Goal: Task Accomplishment & Management: Manage account settings

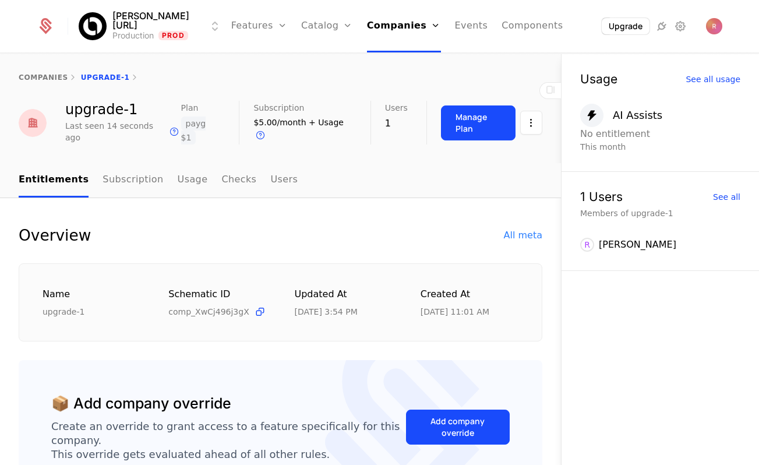
click at [455, 29] on link "Events" at bounding box center [471, 26] width 33 height 52
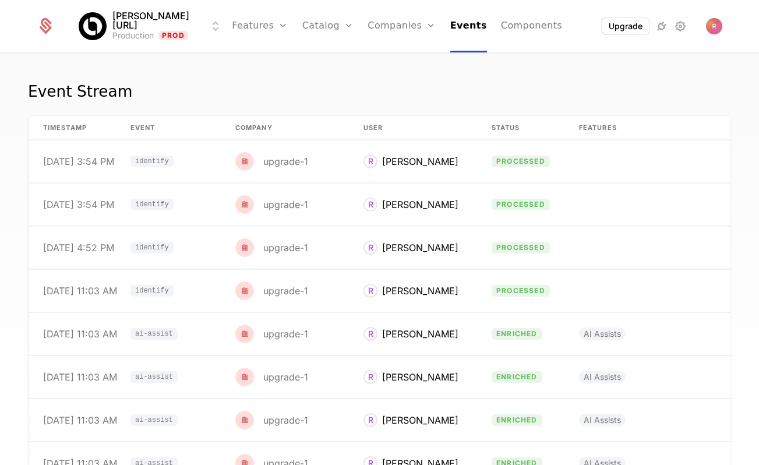
click at [406, 25] on link "Companies" at bounding box center [402, 26] width 68 height 52
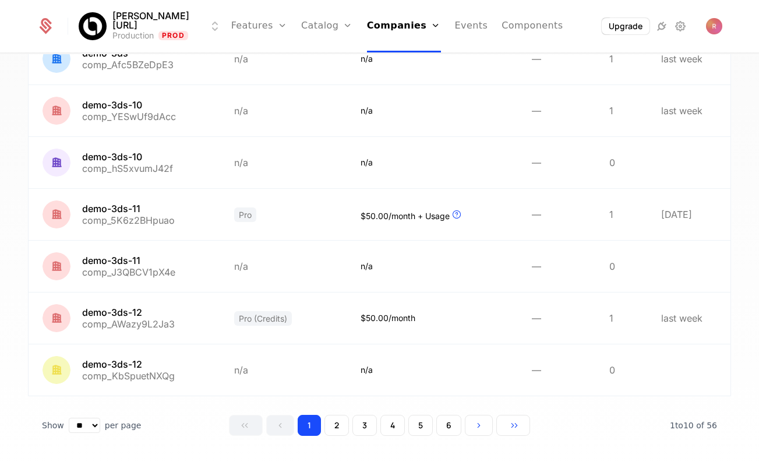
scroll to position [308, 0]
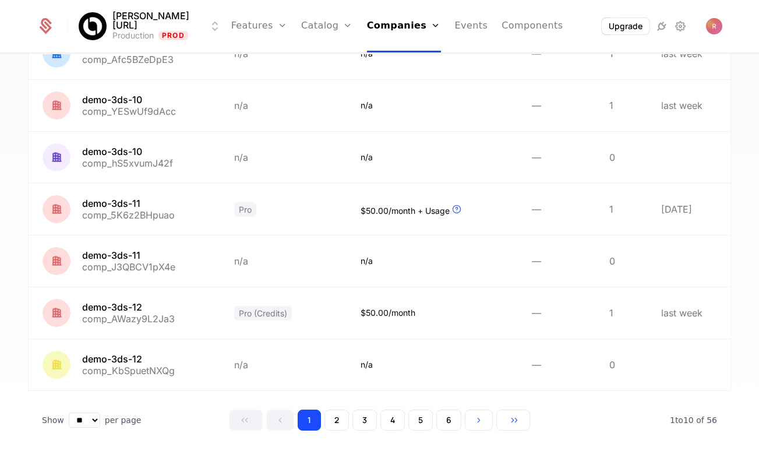
click at [448, 418] on button "6" at bounding box center [448, 420] width 25 height 21
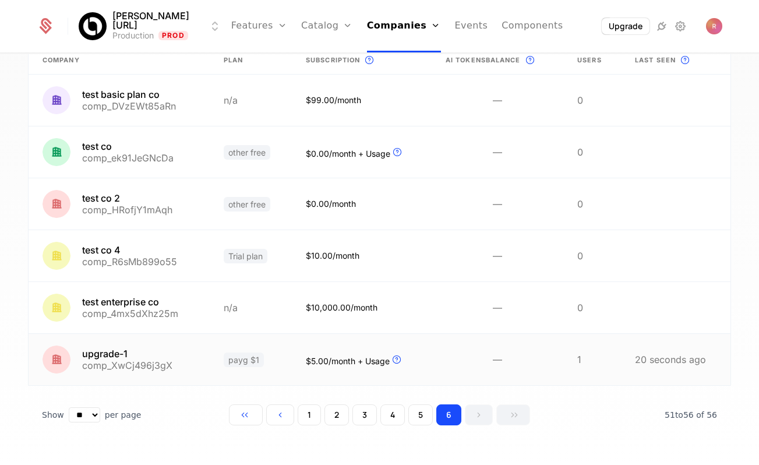
scroll to position [101, 0]
click at [251, 343] on link at bounding box center [251, 359] width 82 height 51
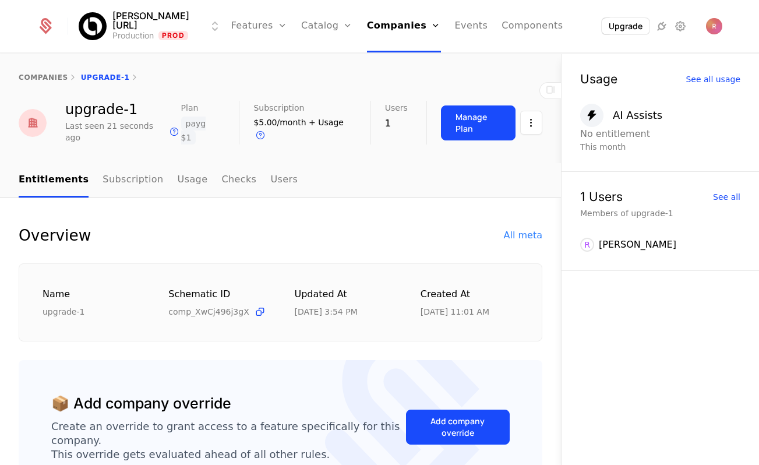
click at [488, 125] on button "Manage Plan" at bounding box center [478, 122] width 75 height 35
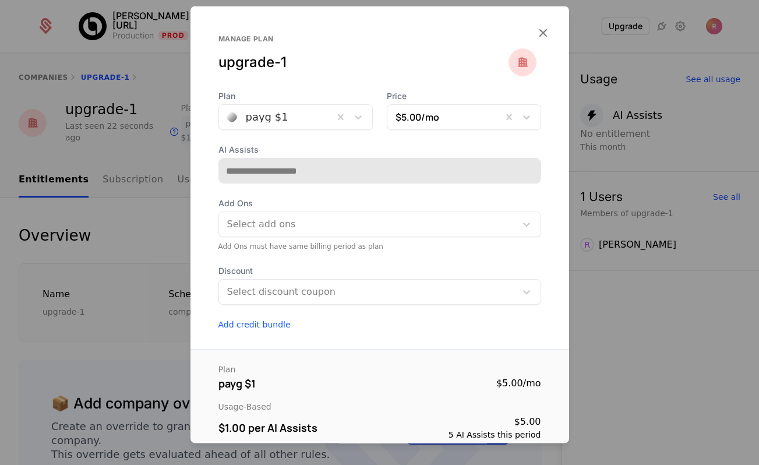
click at [300, 121] on div at bounding box center [276, 117] width 98 height 16
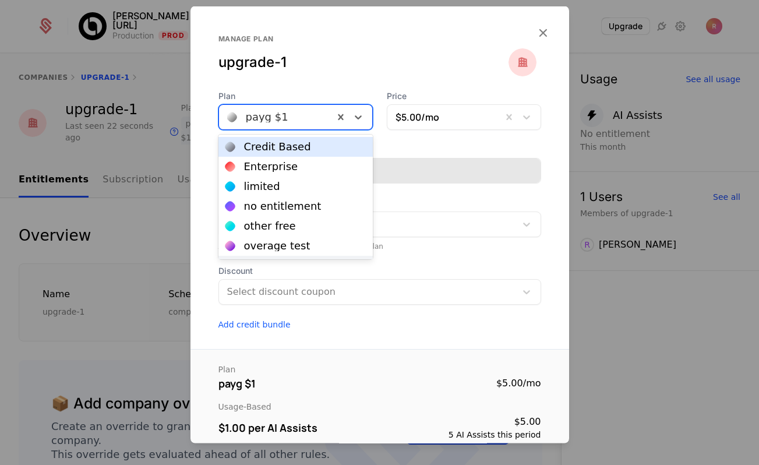
scroll to position [118, 0]
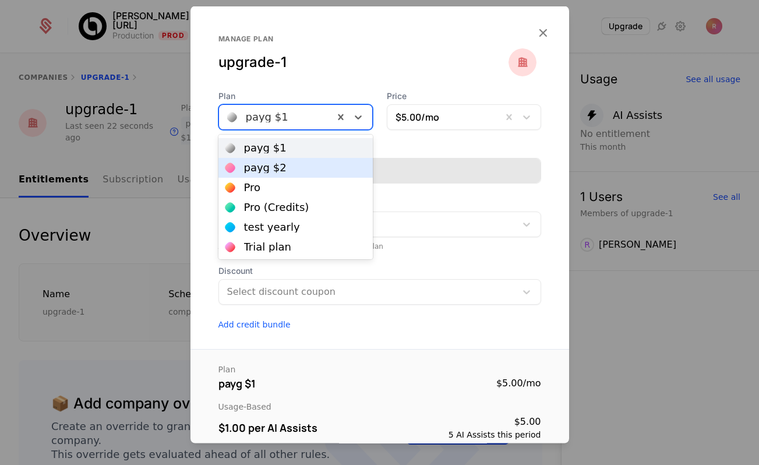
click at [280, 168] on div "payg $2" at bounding box center [265, 168] width 43 height 10
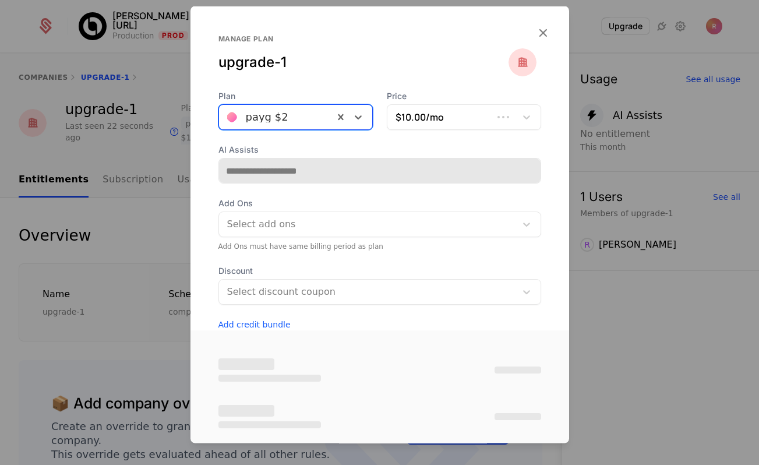
type input "**********"
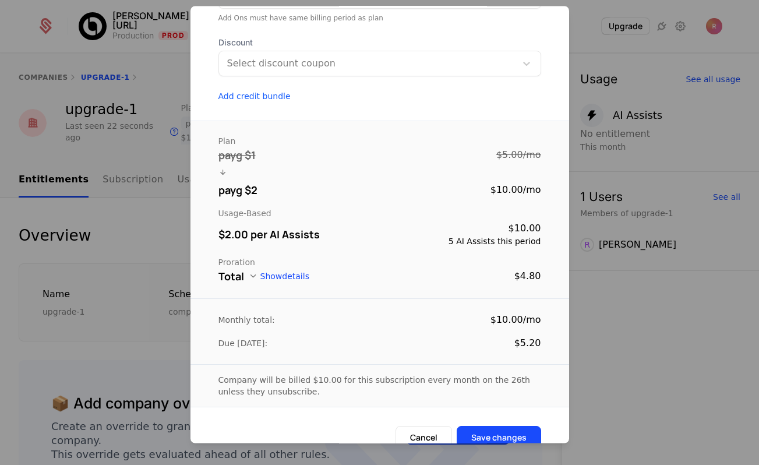
scroll to position [237, 0]
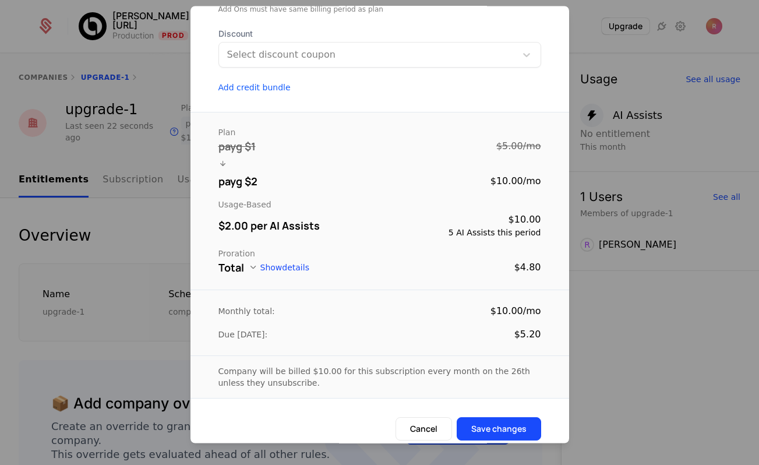
click at [273, 269] on button "Show details" at bounding box center [279, 267] width 61 height 9
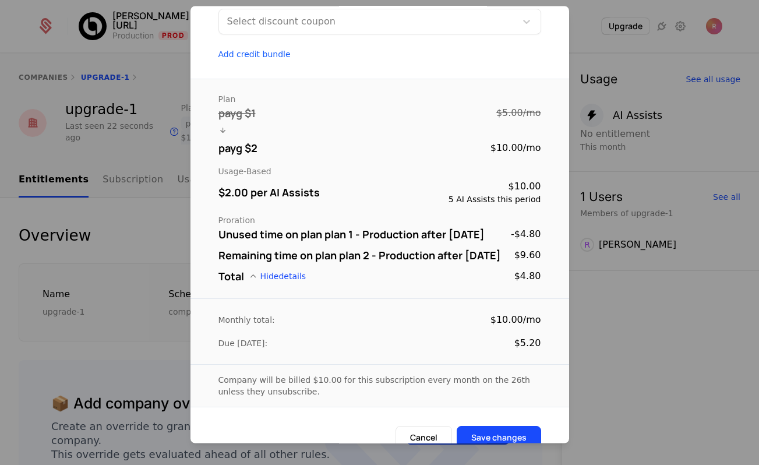
scroll to position [273, 0]
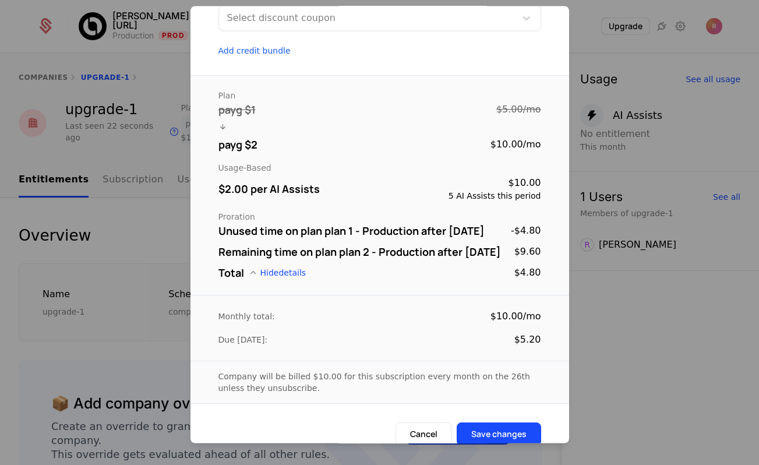
click at [274, 278] on button "Hide details" at bounding box center [278, 273] width 58 height 9
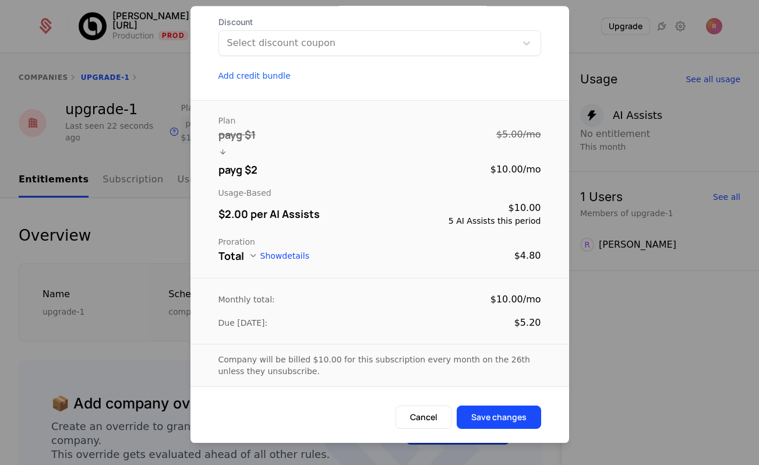
click at [275, 253] on button "Show details" at bounding box center [279, 256] width 61 height 9
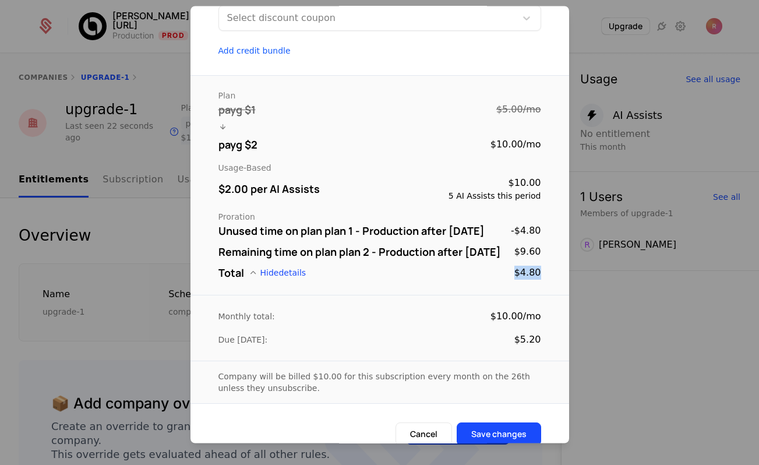
drag, startPoint x: 516, startPoint y: 289, endPoint x: 541, endPoint y: 289, distance: 25.6
click at [541, 289] on div "Plan payg $1 $5.00 / mo payg $2 $10.00 / mo Usage-Based $2.00 per AI Assists $1…" at bounding box center [380, 186] width 379 height 220
drag, startPoint x: 541, startPoint y: 289, endPoint x: 515, endPoint y: 289, distance: 26.8
click at [515, 289] on div "Plan payg $1 $5.00 / mo payg $2 $10.00 / mo Usage-Based $2.00 per AI Assists $1…" at bounding box center [380, 186] width 379 height 220
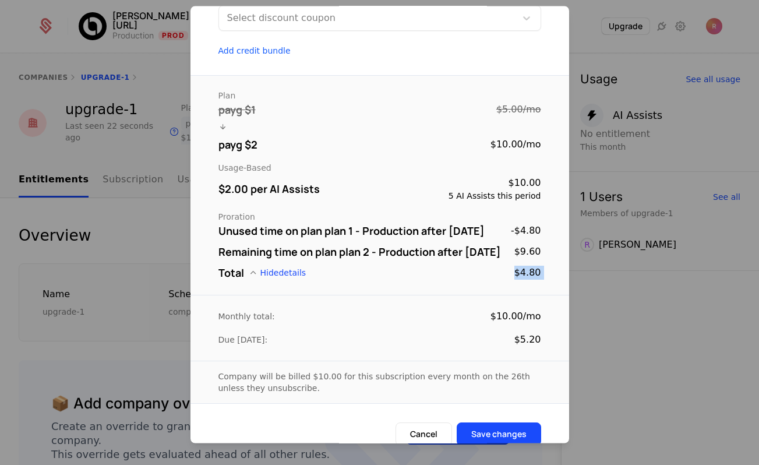
click at [515, 281] on div "Total Hide details $4.80" at bounding box center [380, 273] width 323 height 16
drag, startPoint x: 515, startPoint y: 289, endPoint x: 543, endPoint y: 291, distance: 28.1
click at [543, 291] on div "Plan payg $1 $5.00 / mo payg $2 $10.00 / mo Usage-Based $2.00 per AI Assists $1…" at bounding box center [380, 186] width 379 height 220
drag, startPoint x: 543, startPoint y: 291, endPoint x: 512, endPoint y: 287, distance: 31.2
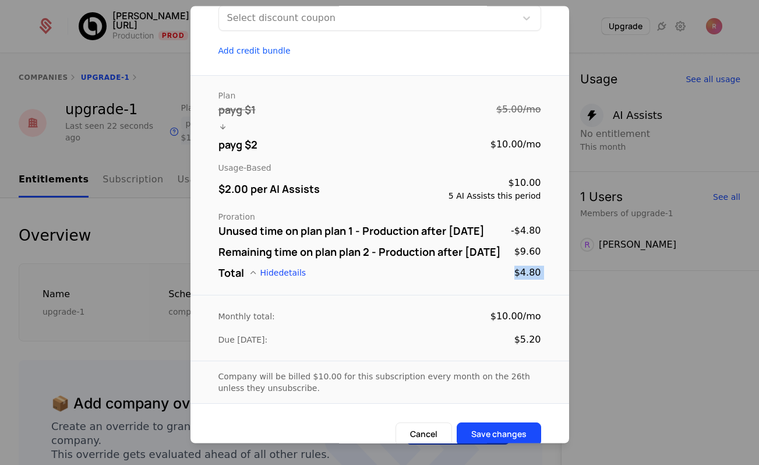
click at [512, 287] on div "Plan payg $1 $5.00 / mo payg $2 $10.00 / mo Usage-Based $2.00 per AI Assists $1…" at bounding box center [380, 186] width 379 height 220
click at [512, 281] on div "Total Hide details $4.80" at bounding box center [380, 273] width 323 height 16
drag, startPoint x: 512, startPoint y: 287, endPoint x: 562, endPoint y: 287, distance: 50.7
click at [562, 287] on div "Plan payg $1 $5.00 / mo payg $2 $10.00 / mo Usage-Based $2.00 per AI Assists $1…" at bounding box center [380, 186] width 379 height 220
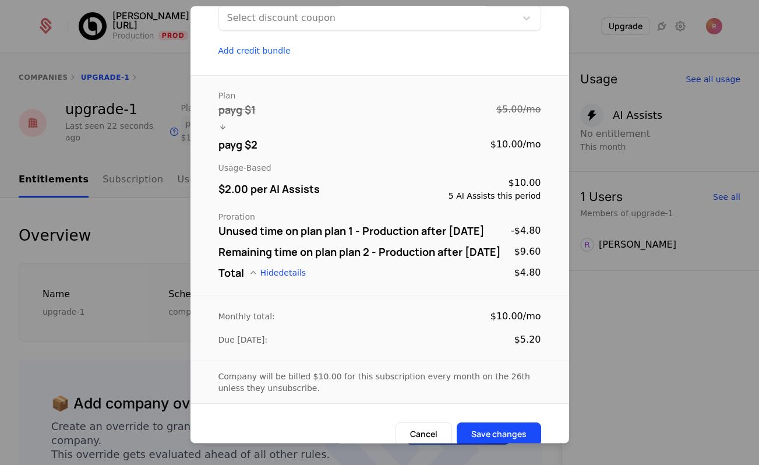
scroll to position [0, 0]
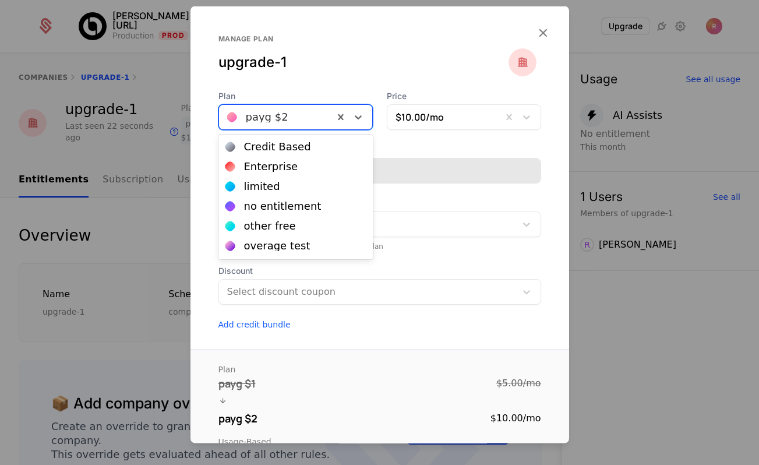
click at [301, 115] on div at bounding box center [276, 117] width 98 height 16
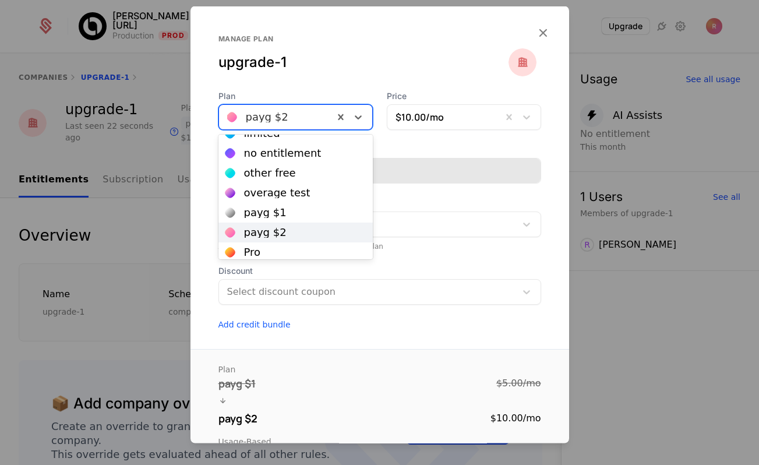
scroll to position [9, 0]
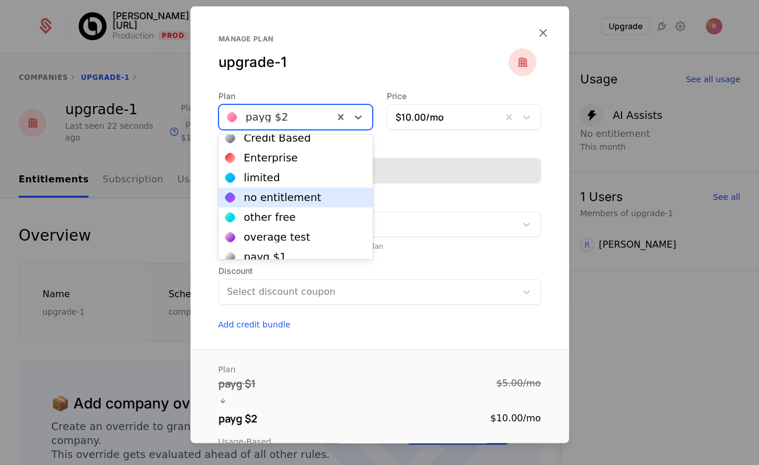
click at [281, 192] on div "no entitlement" at bounding box center [283, 197] width 78 height 10
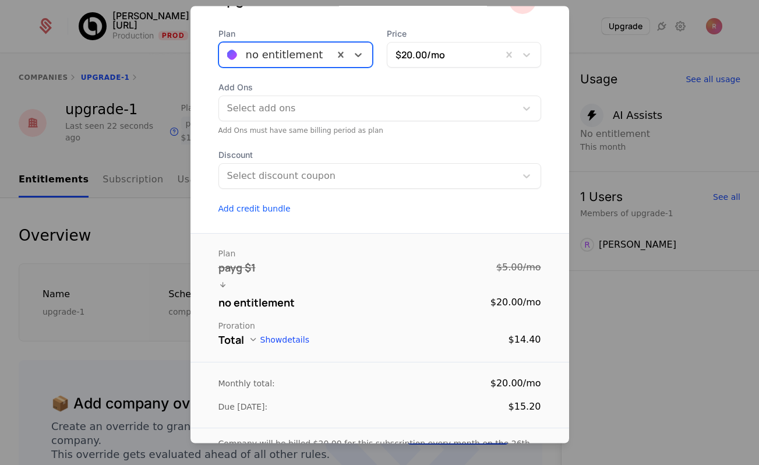
scroll to position [0, 0]
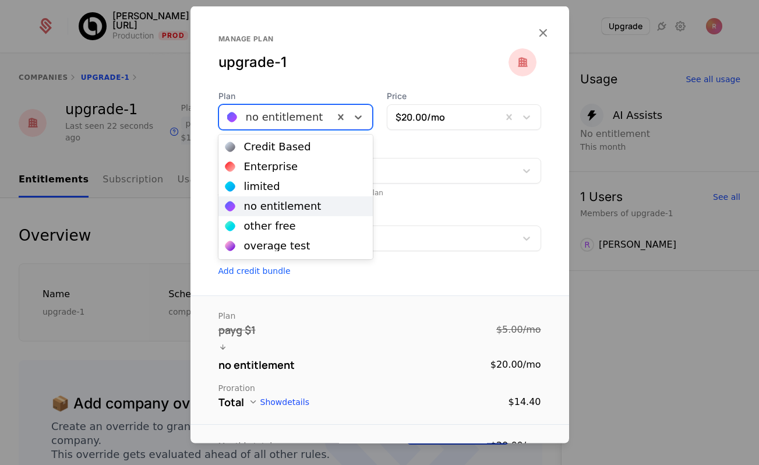
click at [305, 110] on div at bounding box center [276, 117] width 98 height 16
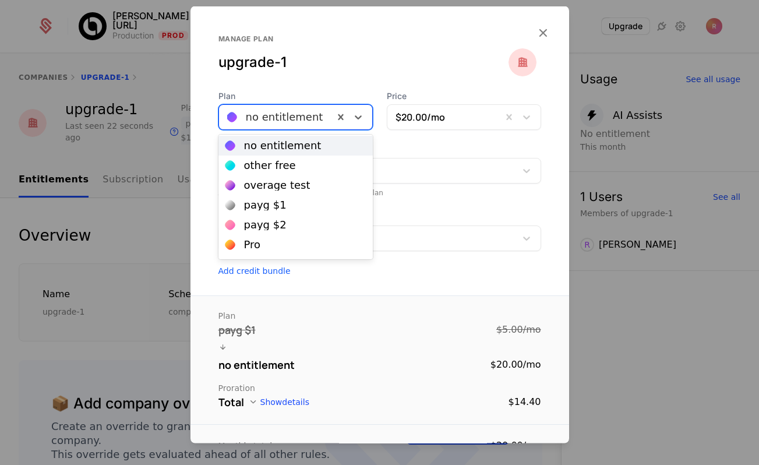
scroll to position [118, 0]
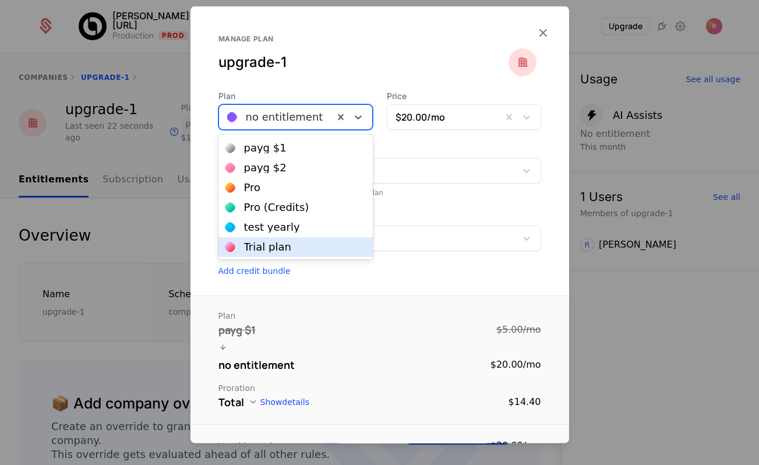
click at [279, 242] on div "Trial plan" at bounding box center [267, 247] width 47 height 10
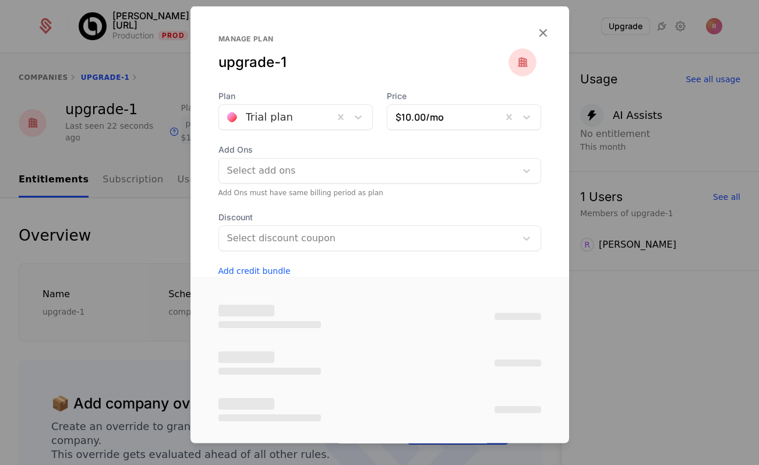
click at [168, 153] on div at bounding box center [379, 232] width 759 height 465
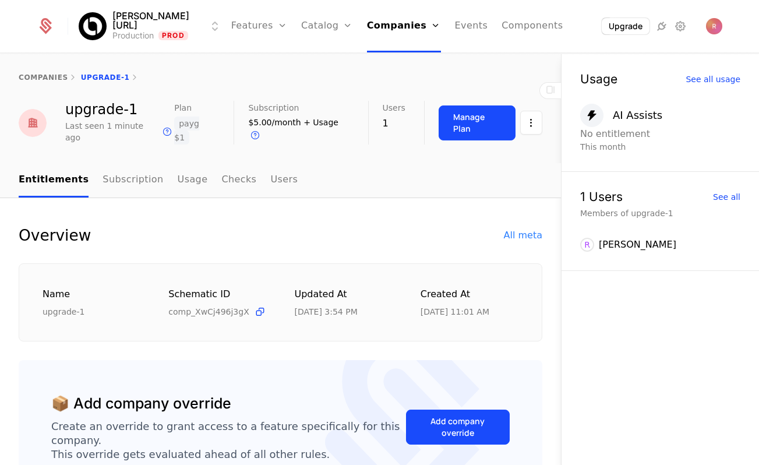
click at [302, 28] on link "Catalog" at bounding box center [327, 26] width 52 height 52
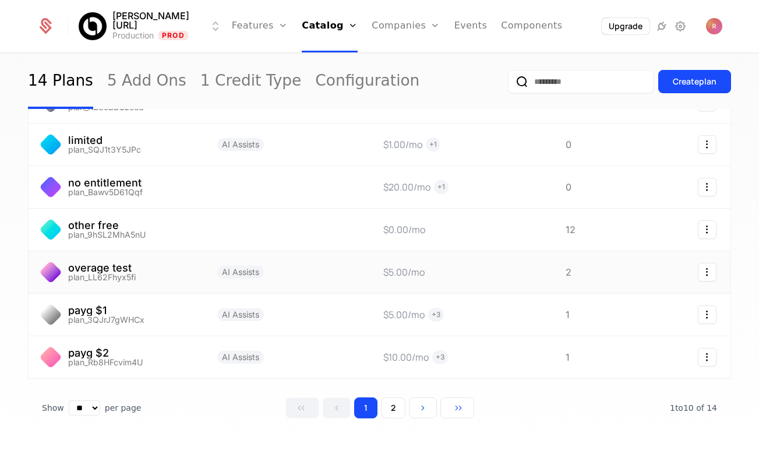
scroll to position [220, 0]
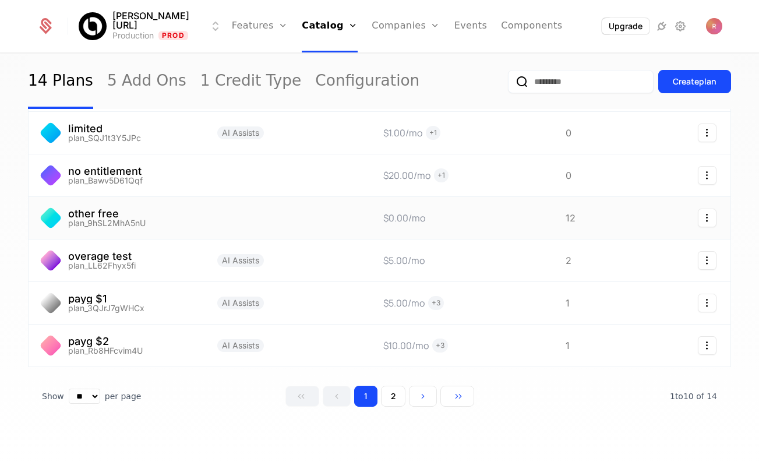
click at [428, 237] on link at bounding box center [460, 218] width 182 height 42
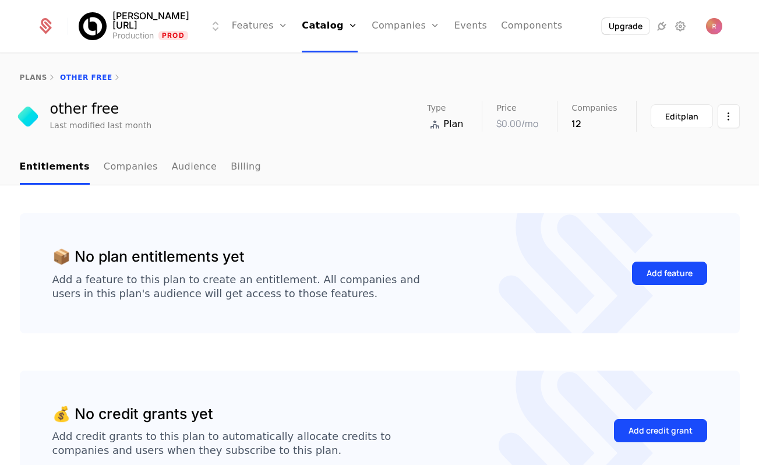
click at [231, 152] on link "Billing" at bounding box center [246, 167] width 30 height 34
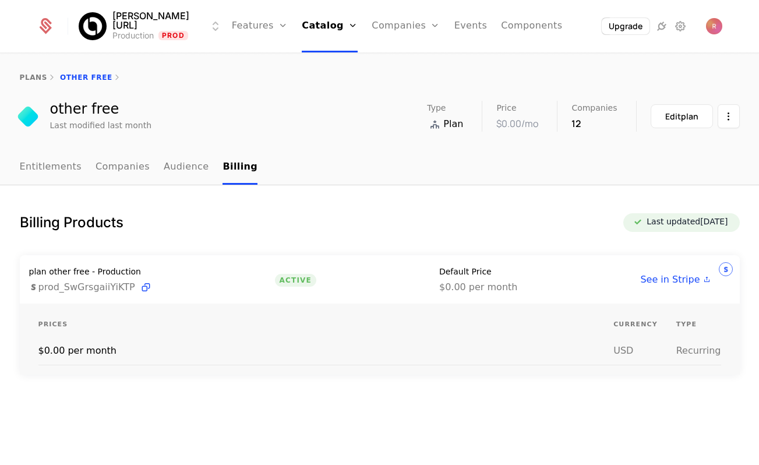
click at [58, 176] on link "Entitlements" at bounding box center [51, 167] width 62 height 34
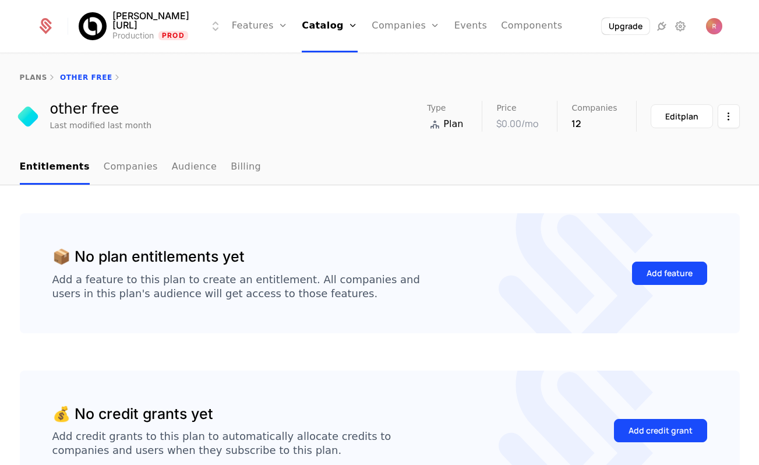
click at [372, 24] on link "Companies" at bounding box center [406, 26] width 68 height 52
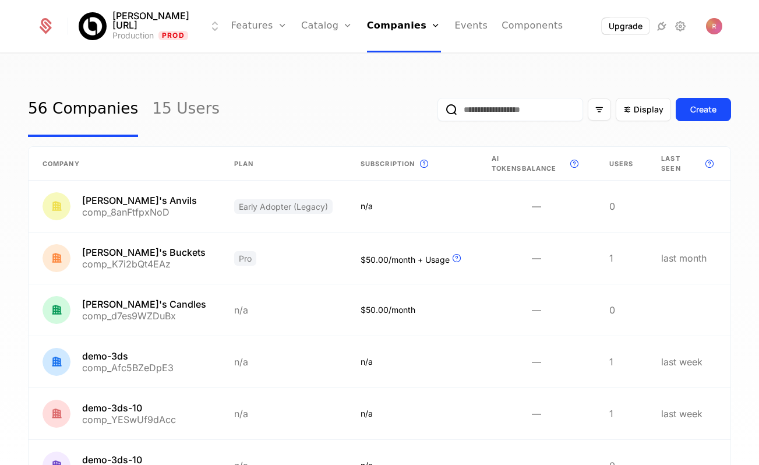
click at [305, 27] on link "Catalog" at bounding box center [327, 26] width 52 height 52
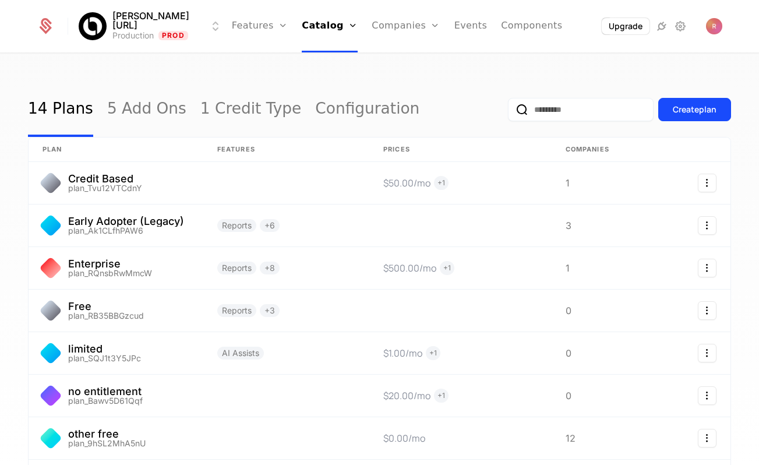
click at [378, 23] on link "Companies" at bounding box center [406, 26] width 68 height 52
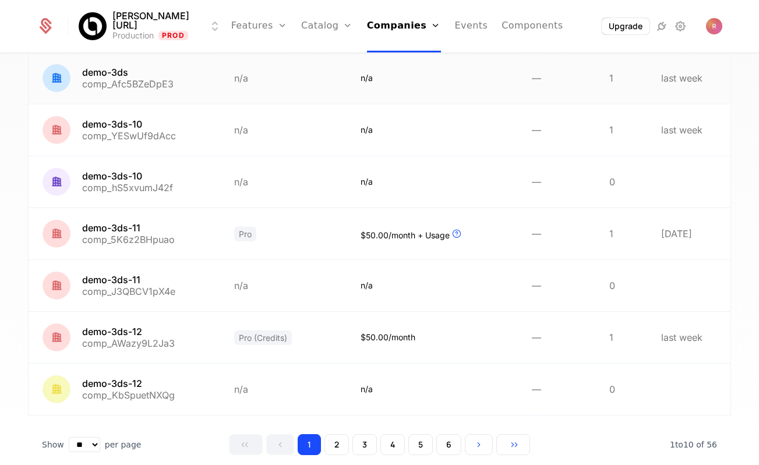
scroll to position [308, 0]
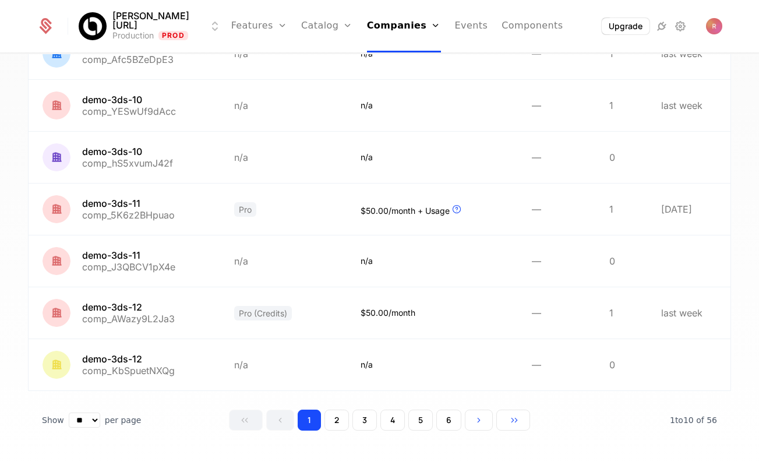
click at [457, 412] on button "6" at bounding box center [448, 420] width 25 height 21
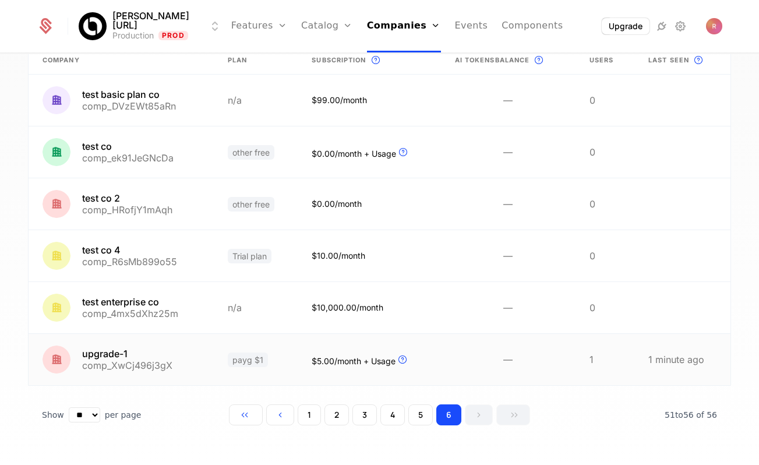
click at [184, 357] on link at bounding box center [121, 359] width 185 height 51
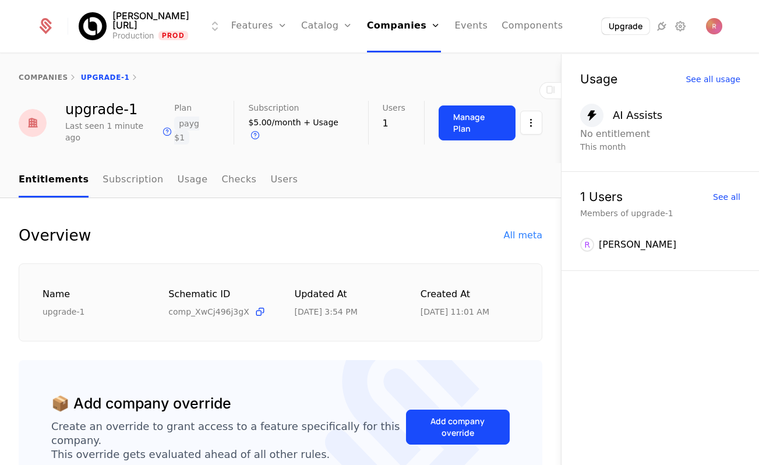
click at [471, 128] on button "Manage Plan" at bounding box center [477, 122] width 77 height 35
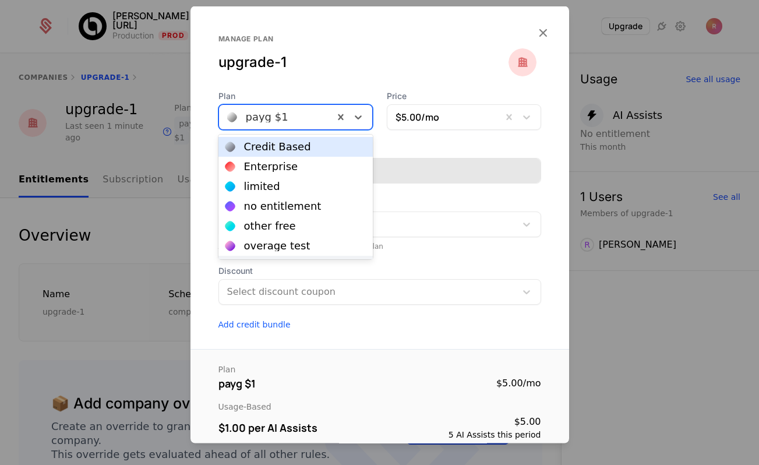
click at [309, 116] on div at bounding box center [276, 117] width 98 height 16
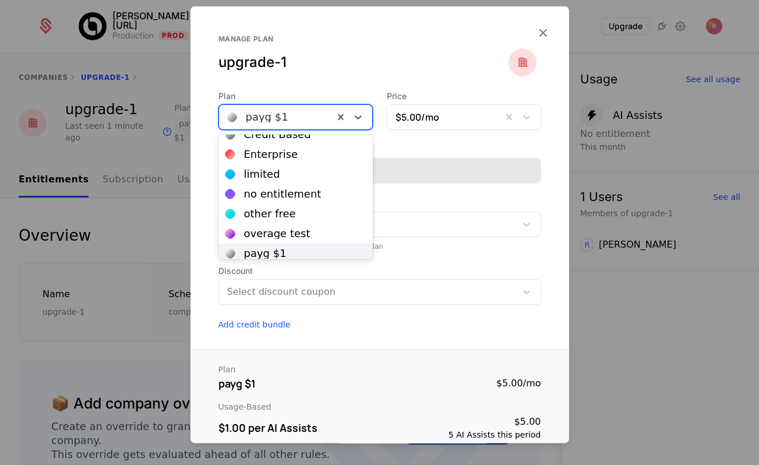
scroll to position [7, 0]
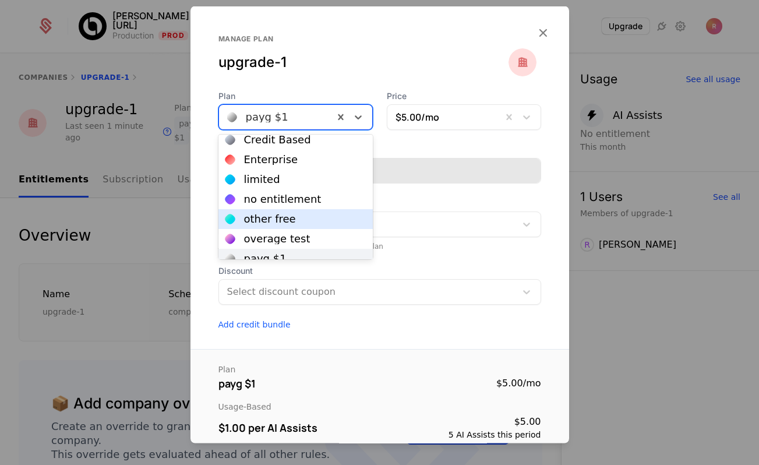
click at [266, 220] on div "other free" at bounding box center [270, 219] width 52 height 10
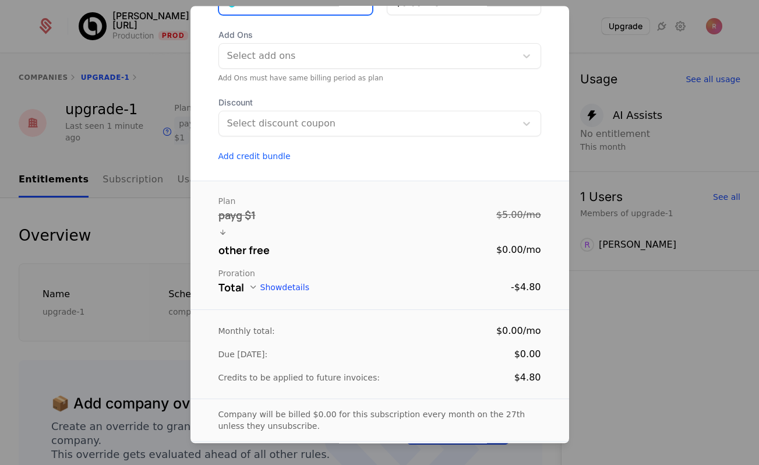
scroll to position [129, 0]
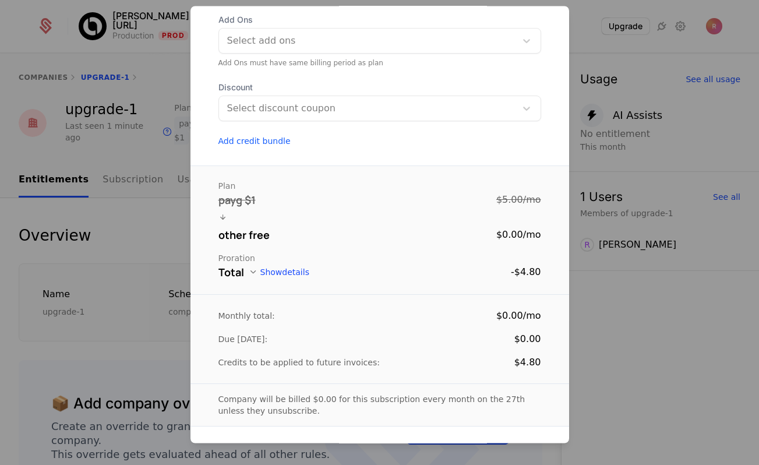
click at [269, 271] on button "Show details" at bounding box center [279, 272] width 61 height 9
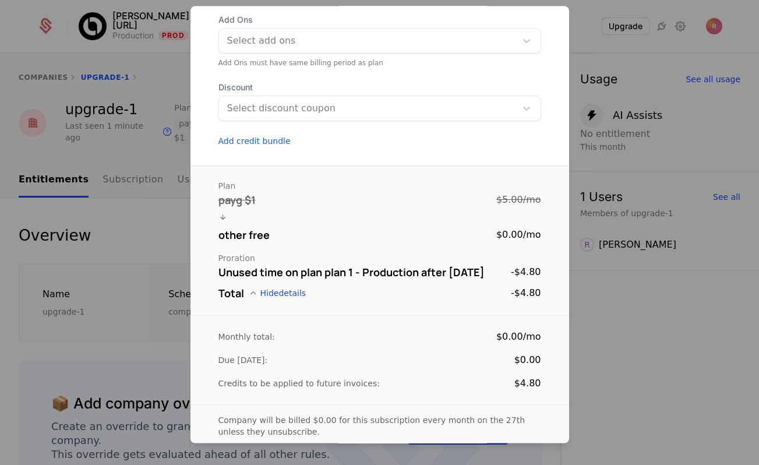
click at [288, 295] on button "Hide details" at bounding box center [278, 293] width 58 height 9
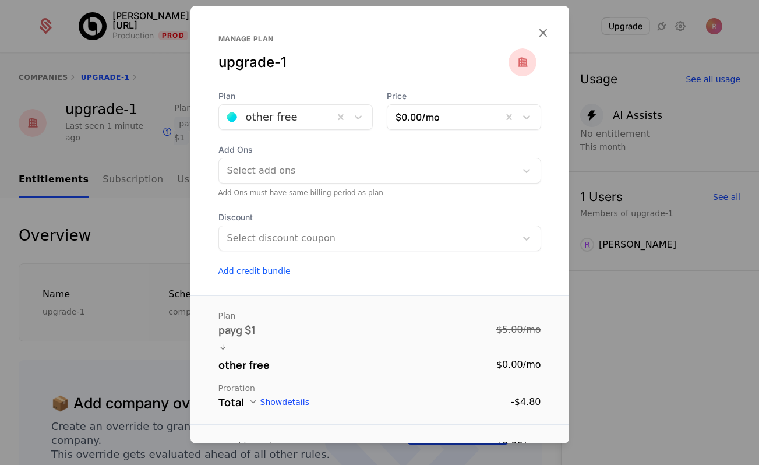
scroll to position [169, 0]
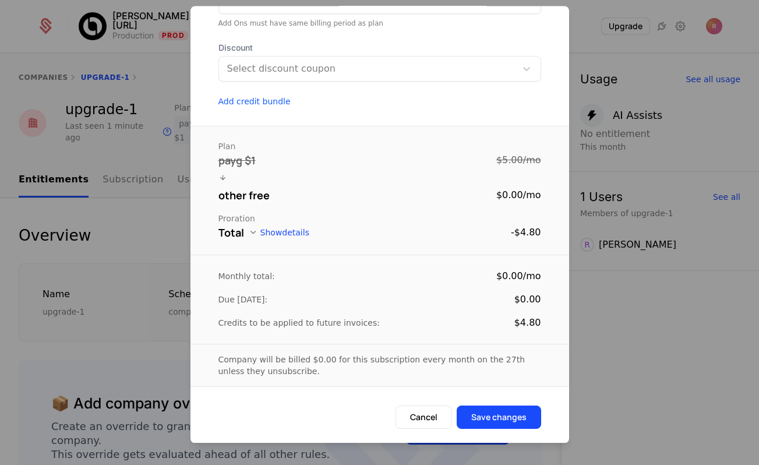
click at [196, 245] on div "Plan payg $1 $5.00 / mo other free $0.00 / mo Proration Total Show details -$4.…" at bounding box center [380, 190] width 379 height 129
click at [170, 238] on div at bounding box center [379, 232] width 759 height 465
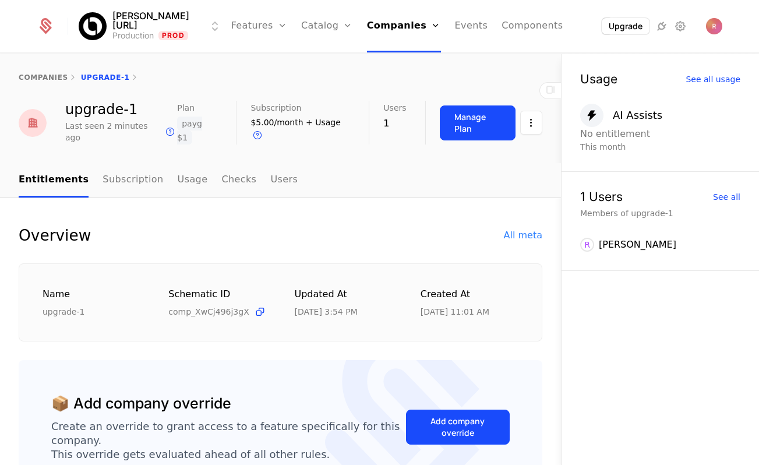
click at [266, 41] on link "Features" at bounding box center [259, 26] width 56 height 52
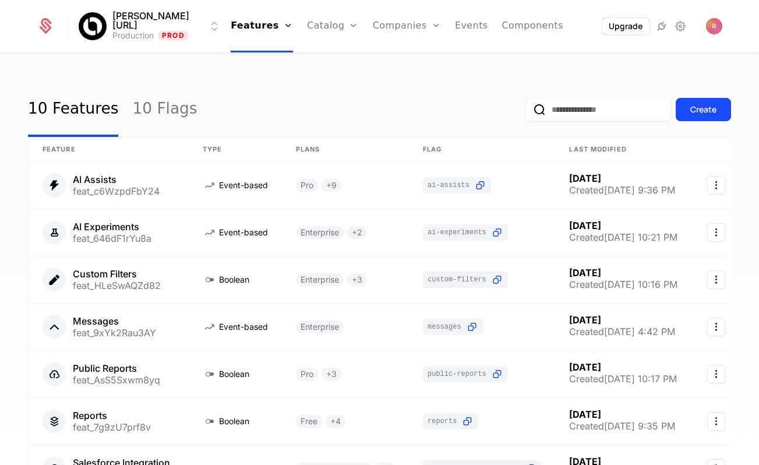
click at [323, 27] on link "Catalog" at bounding box center [333, 26] width 52 height 52
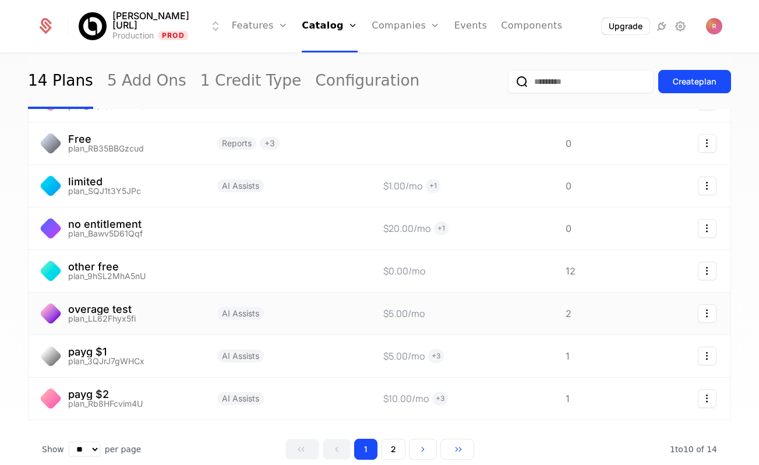
scroll to position [220, 0]
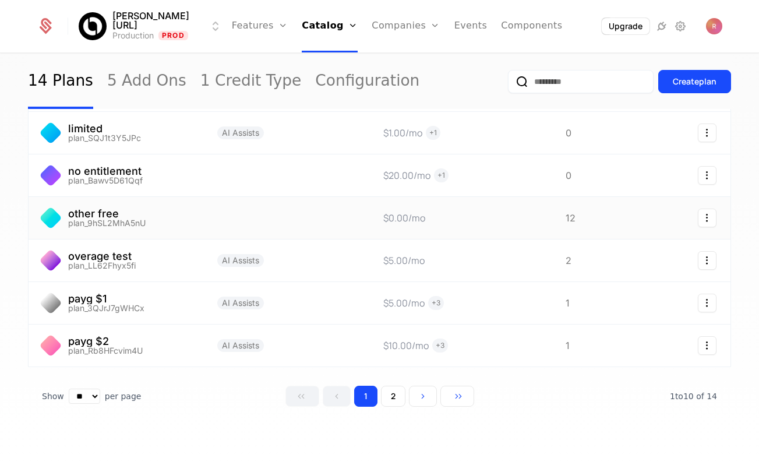
click at [149, 233] on link at bounding box center [116, 218] width 175 height 42
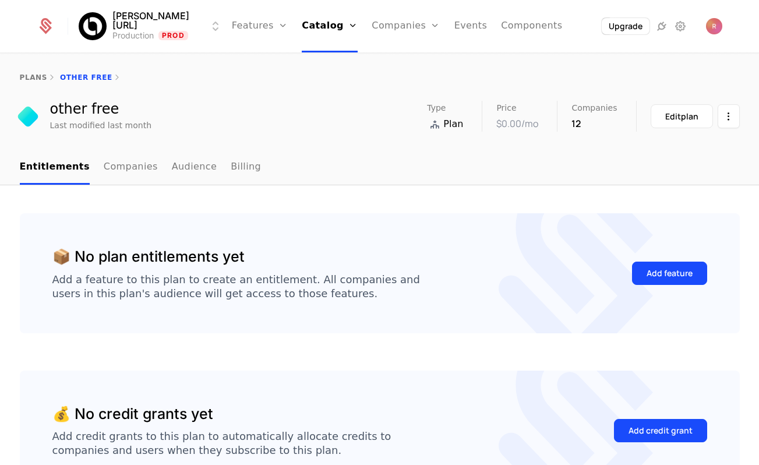
click at [383, 29] on link "Companies" at bounding box center [406, 26] width 68 height 52
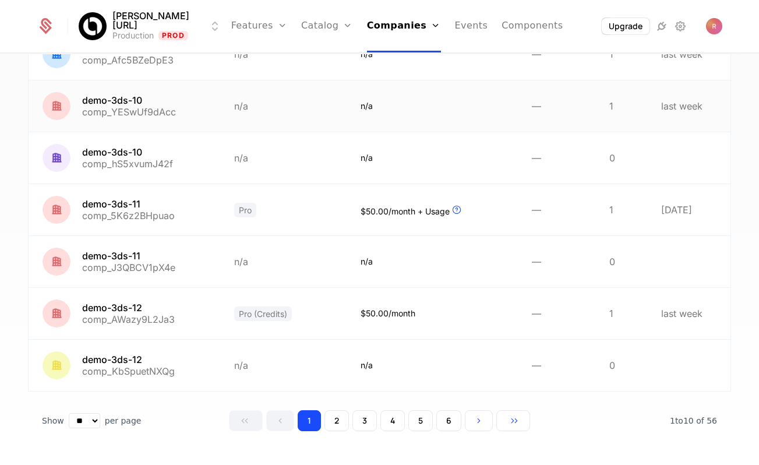
scroll to position [308, 0]
click at [449, 413] on button "6" at bounding box center [448, 420] width 25 height 21
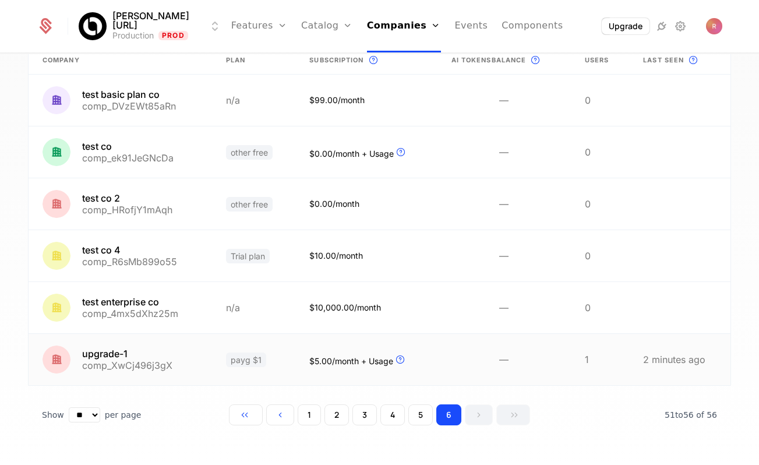
click at [284, 377] on link at bounding box center [253, 359] width 83 height 51
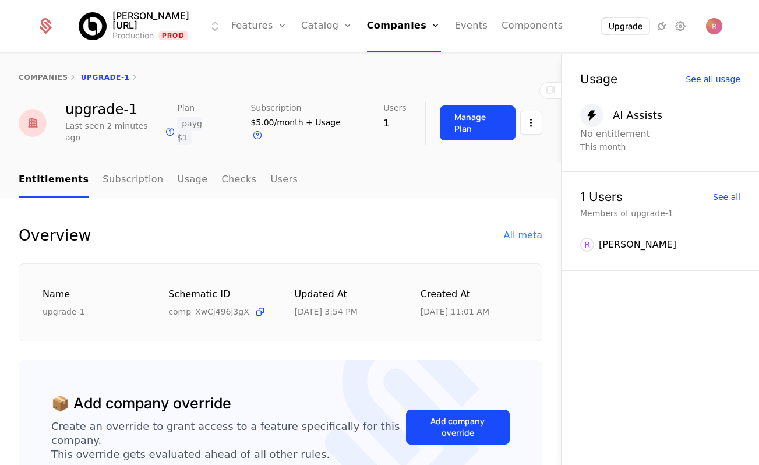
click at [466, 123] on button "Manage Plan" at bounding box center [478, 122] width 76 height 35
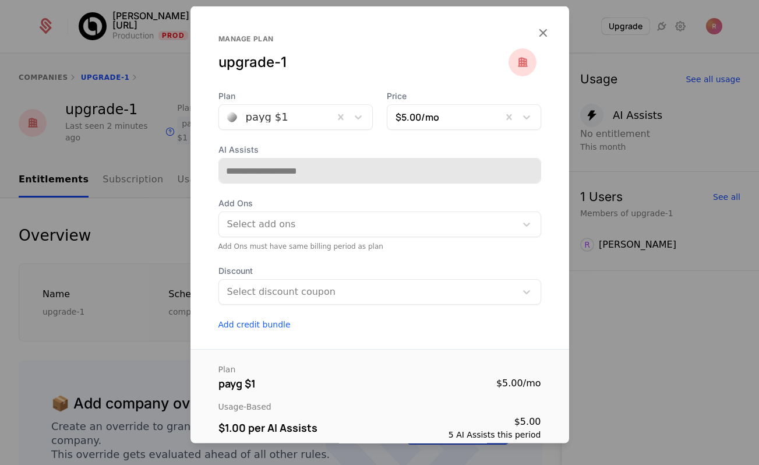
click at [280, 121] on div at bounding box center [276, 117] width 98 height 16
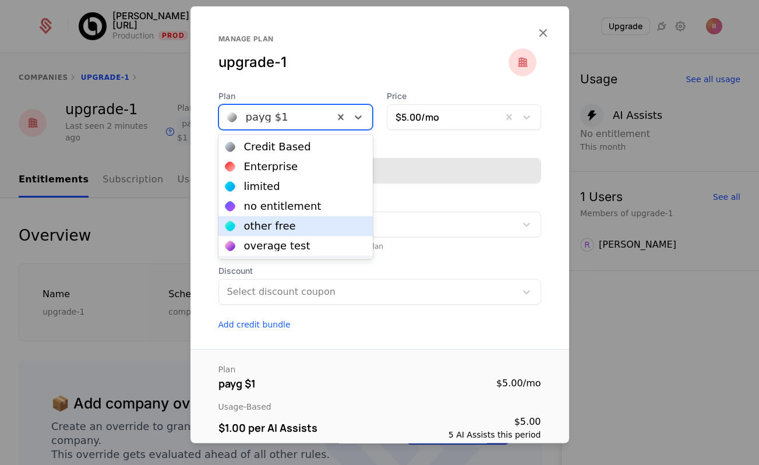
click at [271, 223] on div "other free" at bounding box center [270, 226] width 52 height 10
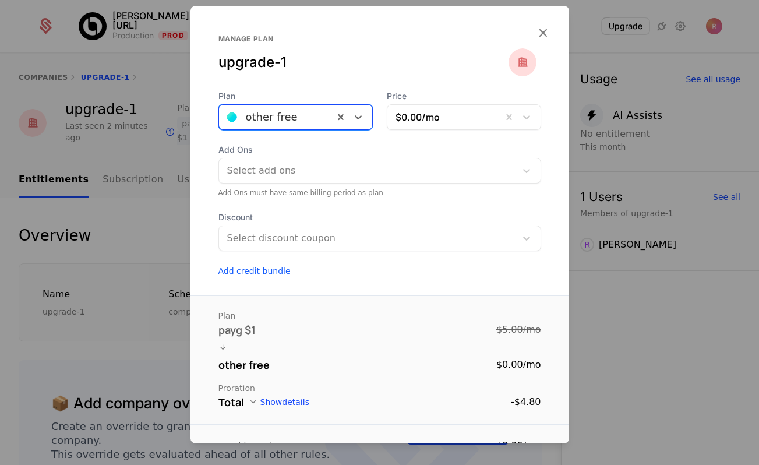
click at [616, 304] on div at bounding box center [379, 232] width 759 height 465
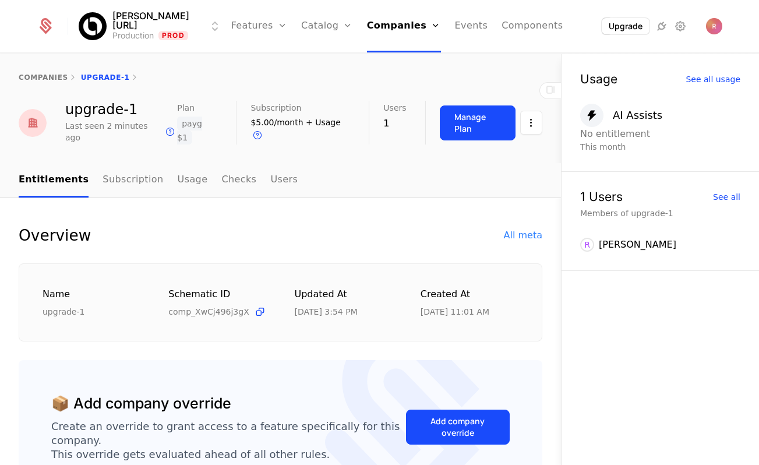
click at [367, 23] on link "Companies" at bounding box center [404, 26] width 74 height 52
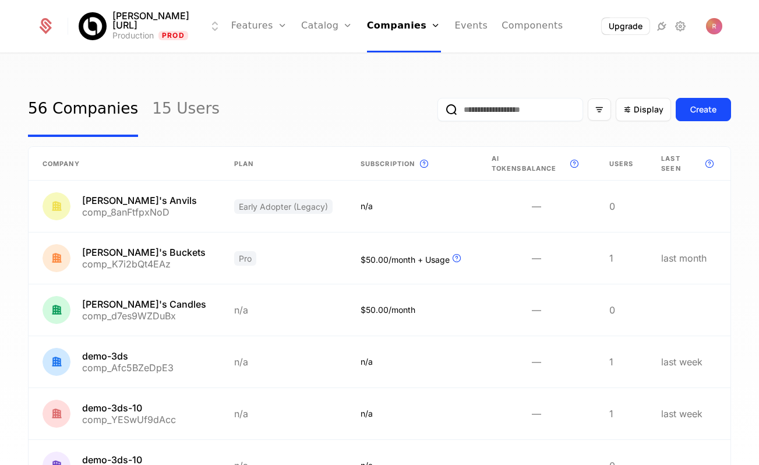
click at [394, 23] on link "Companies" at bounding box center [404, 26] width 74 height 52
click at [313, 28] on link "Catalog" at bounding box center [327, 26] width 52 height 52
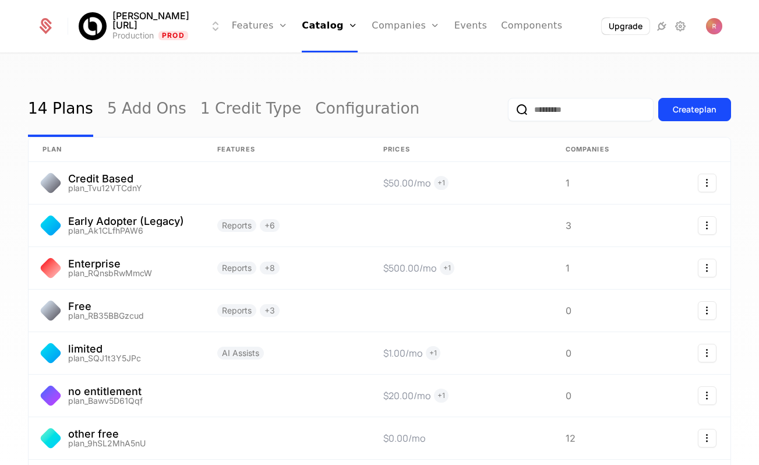
click at [403, 25] on link "Companies" at bounding box center [406, 26] width 68 height 52
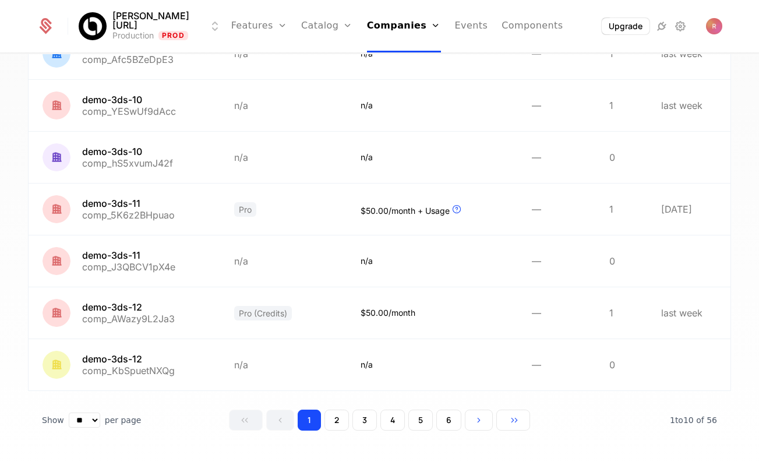
click at [446, 411] on button "6" at bounding box center [448, 420] width 25 height 21
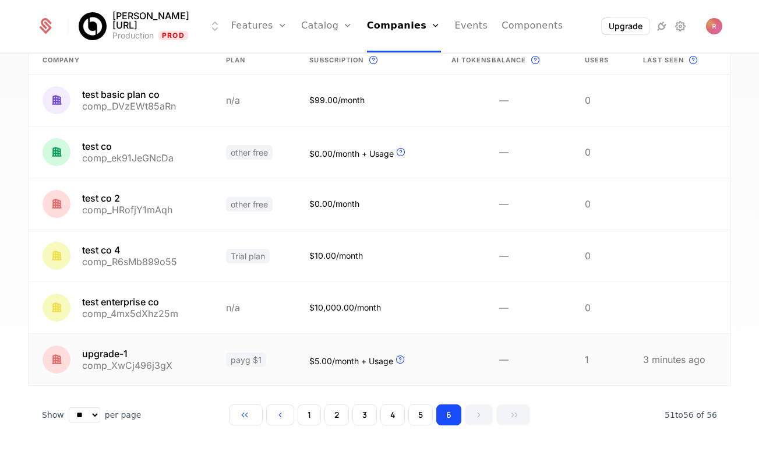
click at [219, 357] on link at bounding box center [253, 359] width 83 height 51
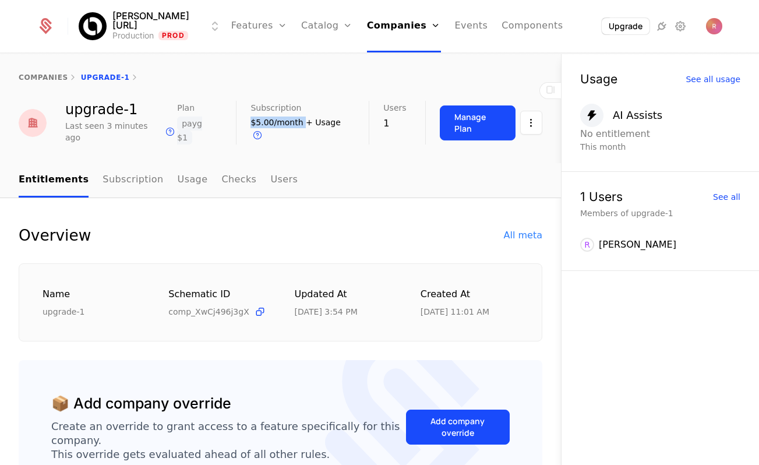
drag, startPoint x: 254, startPoint y: 124, endPoint x: 305, endPoint y: 124, distance: 51.3
click at [305, 124] on div "$5.00/month + Usage Upcoming bill is dependent on usage" at bounding box center [301, 130] width 100 height 26
click at [306, 124] on span "+ Usage" at bounding box center [323, 122] width 35 height 9
click at [488, 121] on div "Manage Plan" at bounding box center [478, 122] width 47 height 23
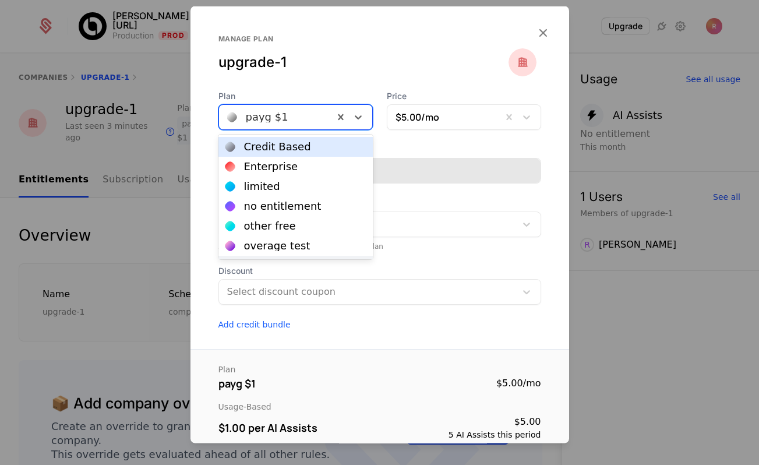
click at [271, 117] on div at bounding box center [276, 117] width 98 height 16
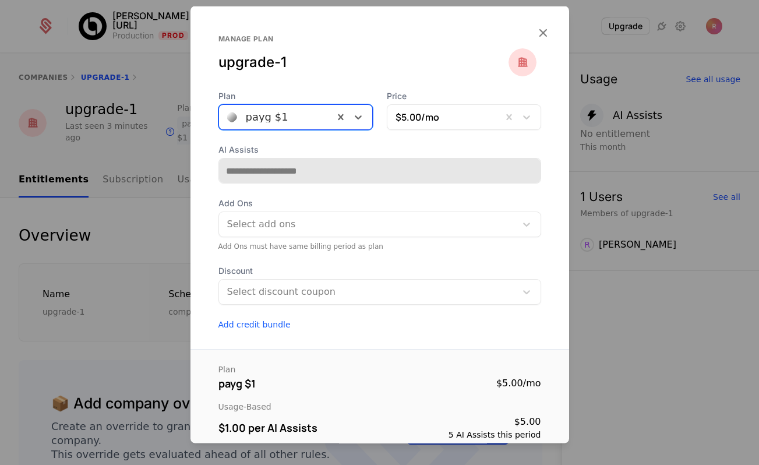
click at [288, 128] on div "payg $1" at bounding box center [296, 117] width 154 height 26
click at [289, 122] on div at bounding box center [276, 117] width 98 height 16
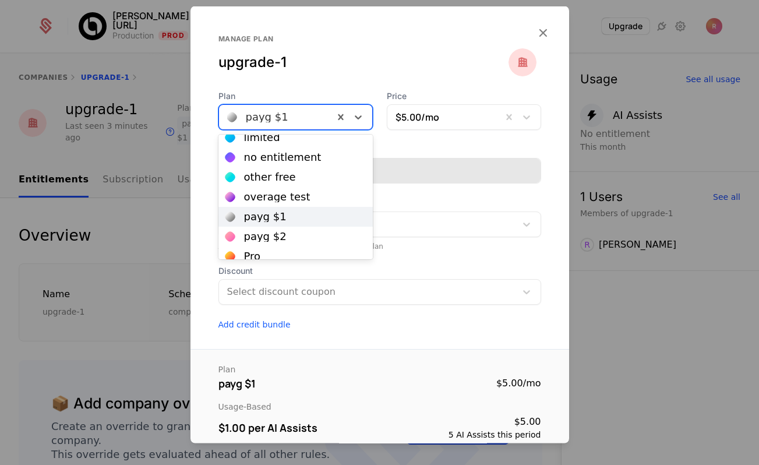
scroll to position [105, 0]
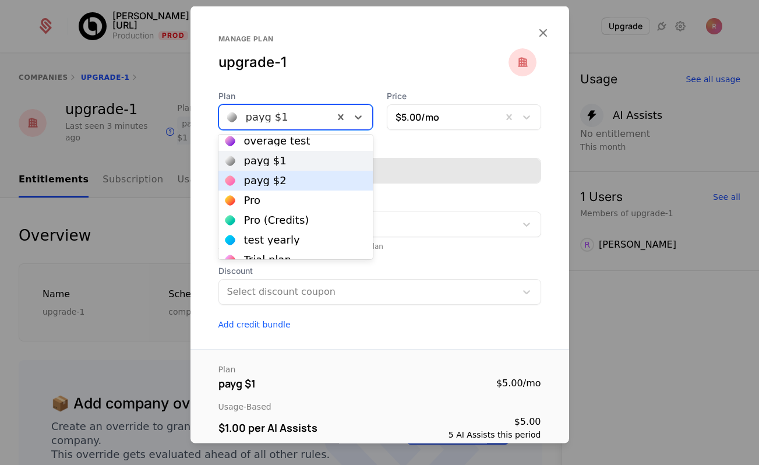
click at [273, 178] on div "payg $2" at bounding box center [265, 180] width 43 height 10
type input "**********"
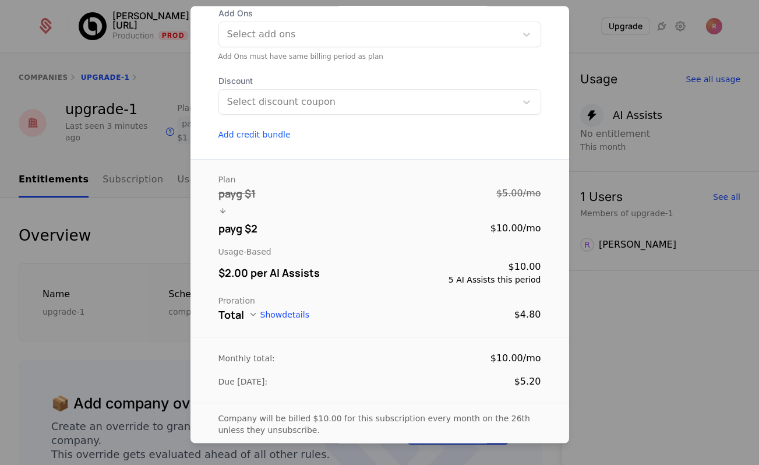
scroll to position [202, 0]
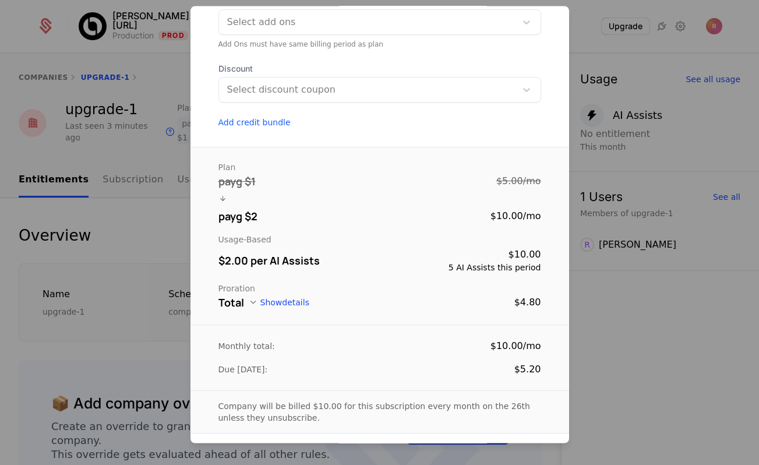
click at [302, 295] on div "Total Show details $4.80" at bounding box center [380, 303] width 323 height 16
click at [295, 307] on button "Show details" at bounding box center [279, 302] width 61 height 9
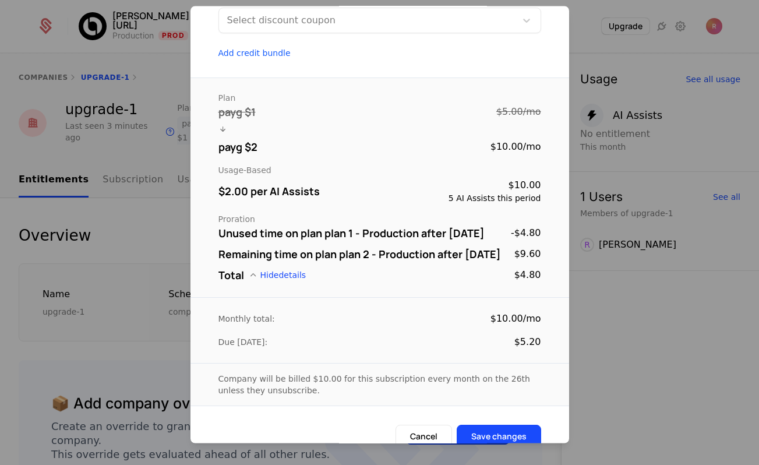
scroll to position [274, 0]
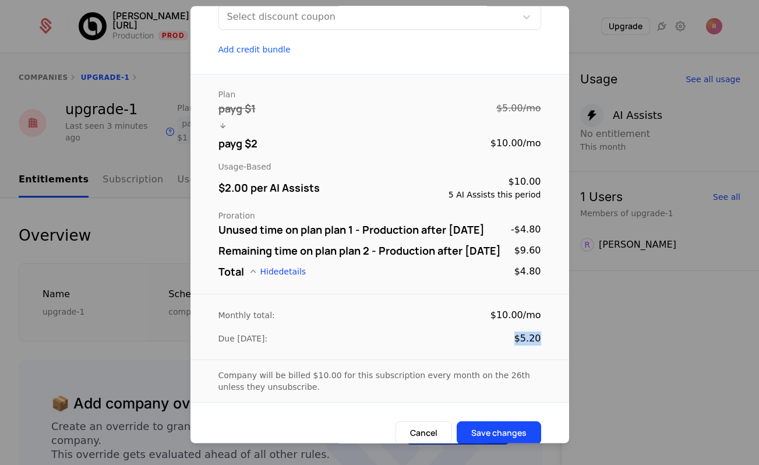
drag, startPoint x: 518, startPoint y: 353, endPoint x: 538, endPoint y: 353, distance: 21.0
click at [538, 346] on div "$5.20" at bounding box center [528, 339] width 27 height 14
drag, startPoint x: 227, startPoint y: 144, endPoint x: 538, endPoint y: 143, distance: 311.8
click at [538, 143] on div "payg $2 $10.00 / mo" at bounding box center [380, 144] width 323 height 16
click at [506, 142] on div "$10.00 / mo" at bounding box center [516, 144] width 51 height 14
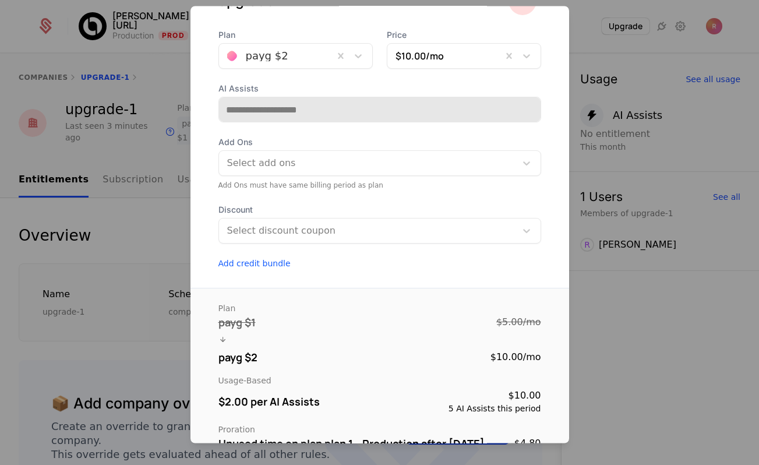
scroll to position [13, 0]
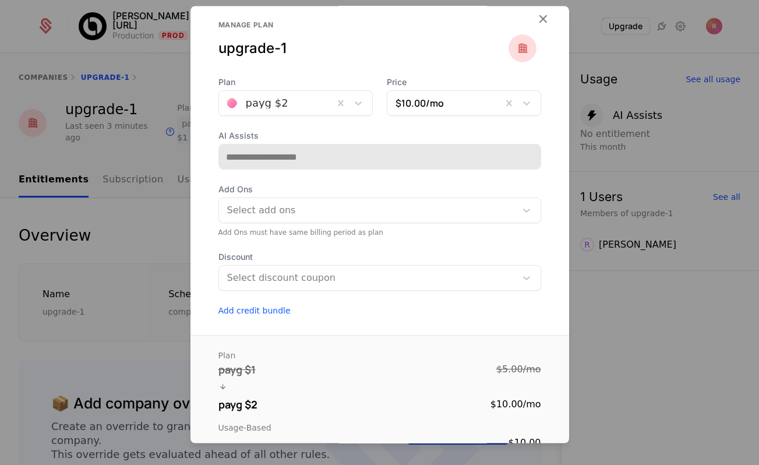
click at [308, 100] on div at bounding box center [276, 104] width 98 height 16
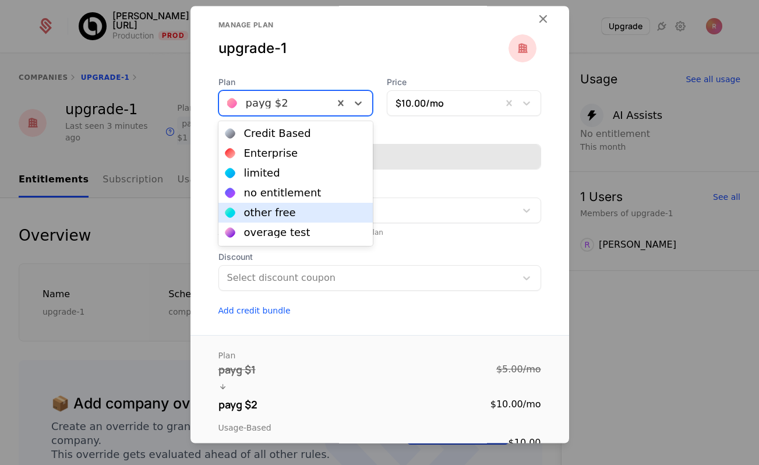
click at [290, 210] on div "other free" at bounding box center [296, 212] width 140 height 10
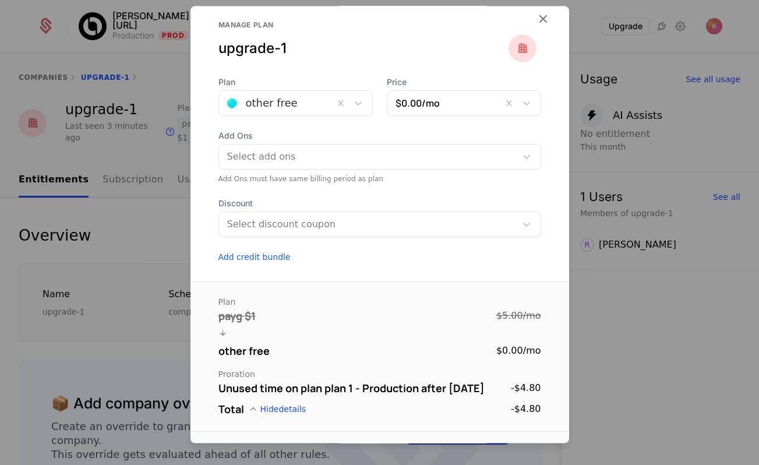
click at [311, 128] on div "Plan other free Price $0.00 /mo Add Ons Select add ons Add Ons must have same b…" at bounding box center [380, 170] width 379 height 186
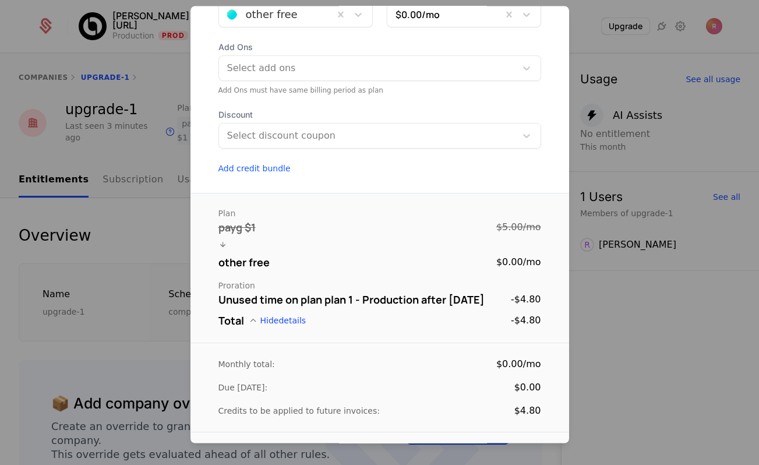
scroll to position [144, 0]
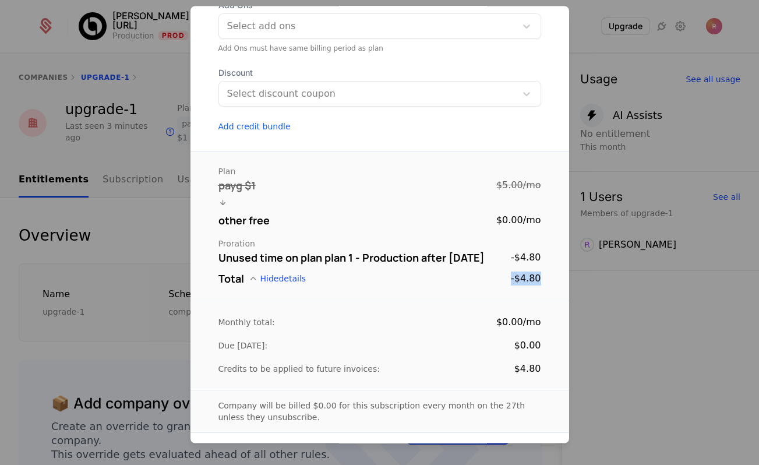
drag, startPoint x: 512, startPoint y: 281, endPoint x: 552, endPoint y: 281, distance: 40.8
click at [552, 281] on div "Plan payg $1 $5.00 / mo other free $0.00 / mo Proration Unused time on plan pla…" at bounding box center [380, 227] width 379 height 150
drag, startPoint x: 501, startPoint y: 222, endPoint x: 543, endPoint y: 222, distance: 42.0
click at [543, 222] on div "Plan payg $1 $5.00 / mo other free $0.00 / mo Proration Unused time on plan pla…" at bounding box center [380, 227] width 379 height 150
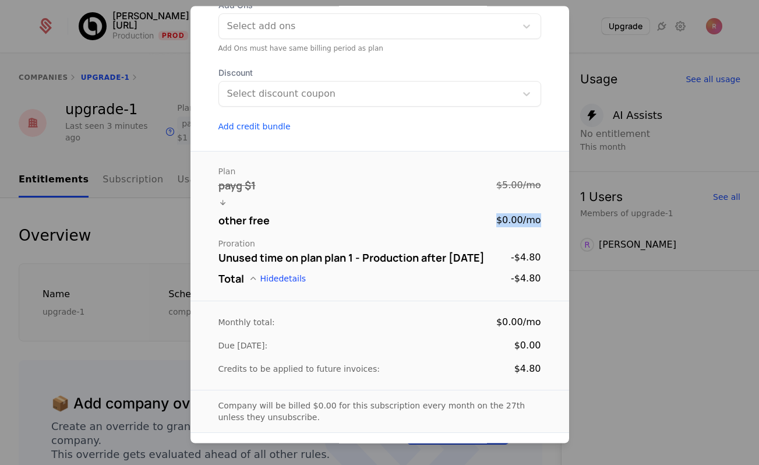
click at [543, 222] on div "Plan payg $1 $5.00 / mo other free $0.00 / mo Proration Unused time on plan pla…" at bounding box center [380, 227] width 379 height 150
drag, startPoint x: 543, startPoint y: 222, endPoint x: 505, endPoint y: 221, distance: 37.3
click at [505, 221] on div "Plan payg $1 $5.00 / mo other free $0.00 / mo Proration Unused time on plan pla…" at bounding box center [380, 227] width 379 height 150
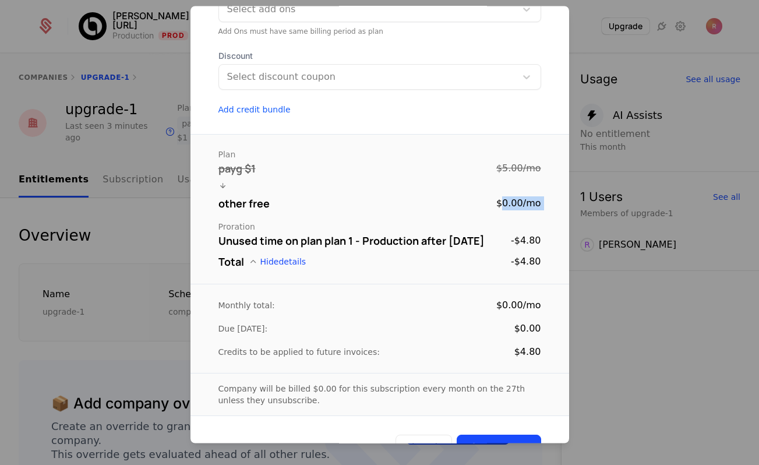
scroll to position [171, 0]
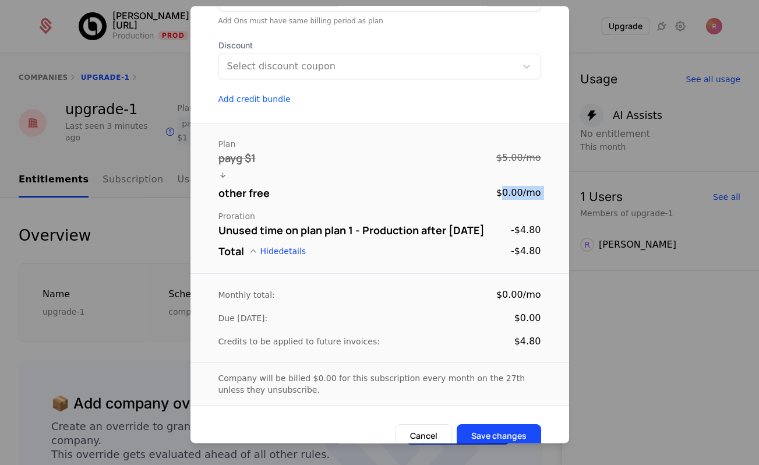
click at [514, 196] on div "$0.00 / mo" at bounding box center [519, 193] width 45 height 14
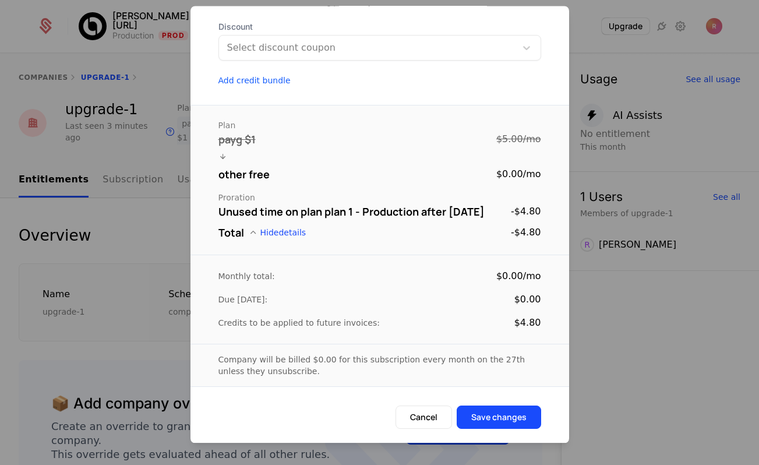
click at [518, 416] on button "Save changes" at bounding box center [499, 417] width 85 height 23
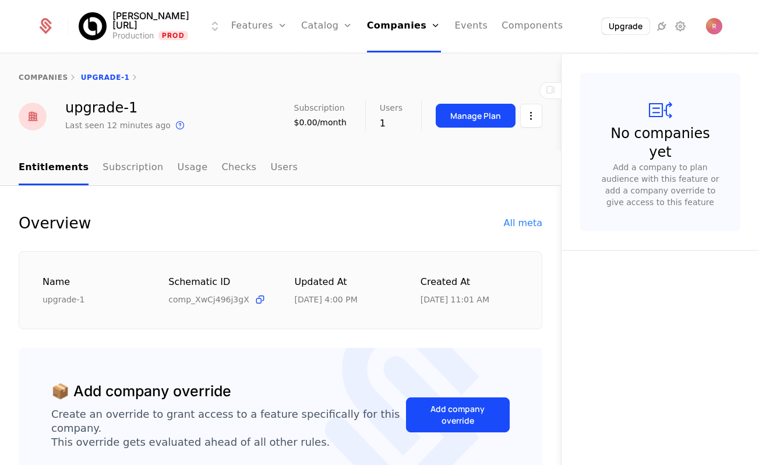
click at [385, 32] on link "Companies" at bounding box center [404, 26] width 74 height 52
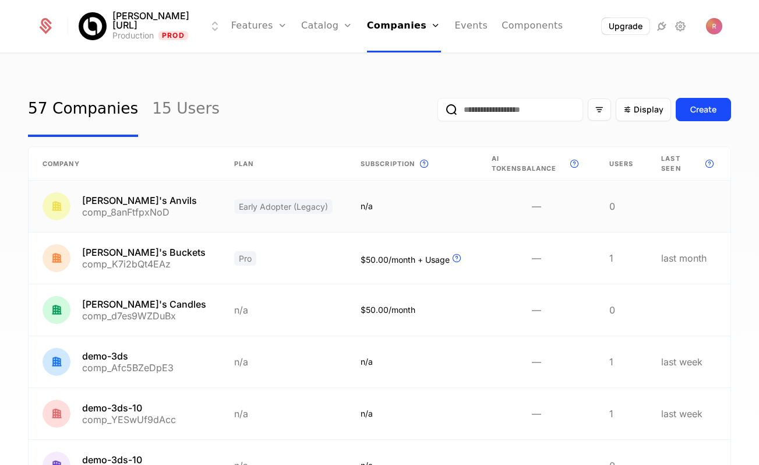
scroll to position [308, 0]
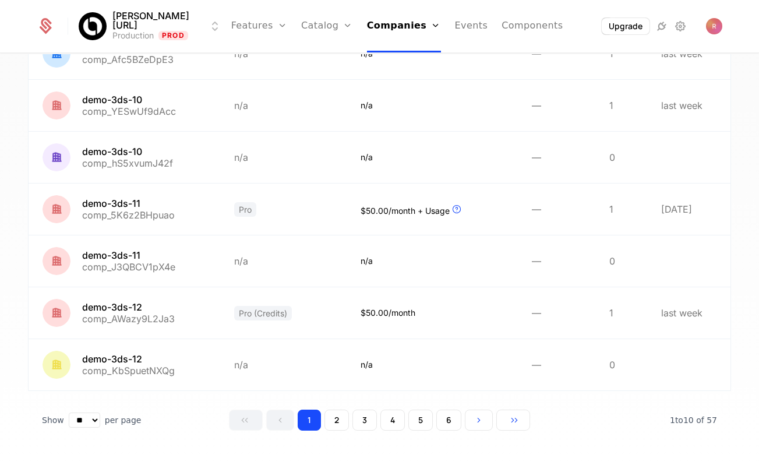
click at [448, 410] on button "6" at bounding box center [448, 420] width 25 height 21
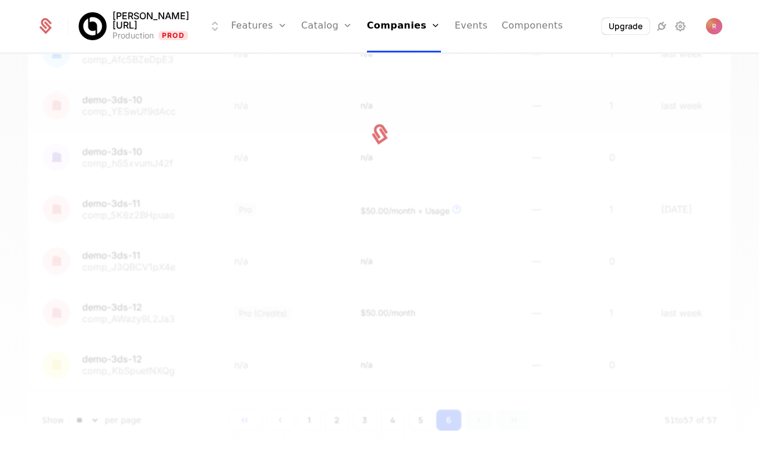
scroll to position [153, 0]
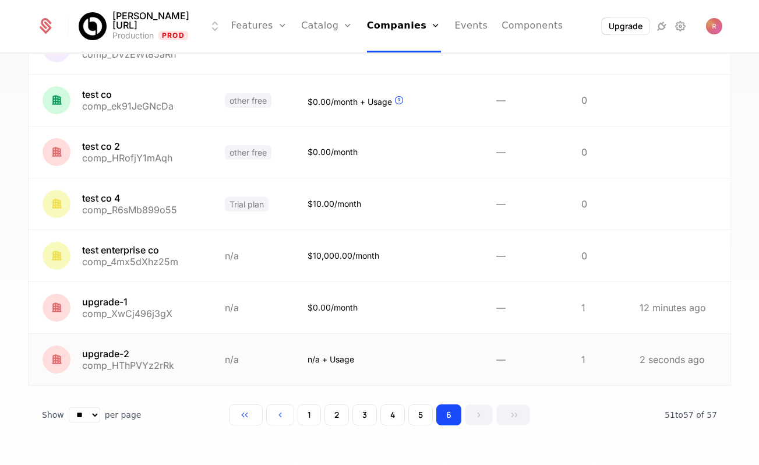
click at [143, 351] on link at bounding box center [120, 359] width 182 height 51
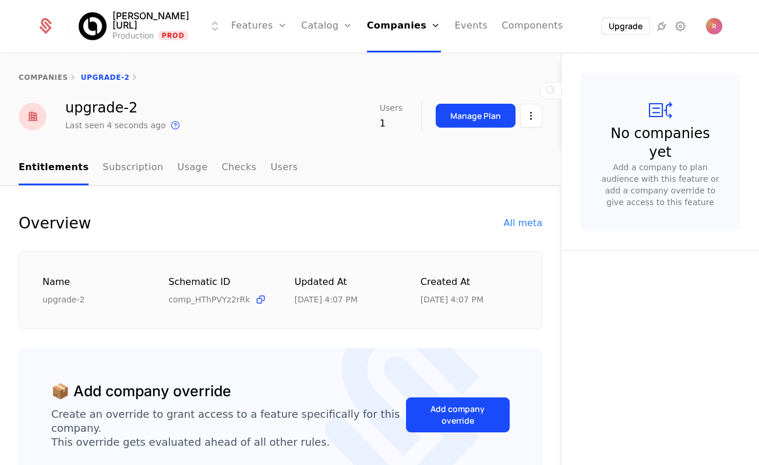
click at [476, 124] on button "Manage Plan" at bounding box center [476, 116] width 80 height 24
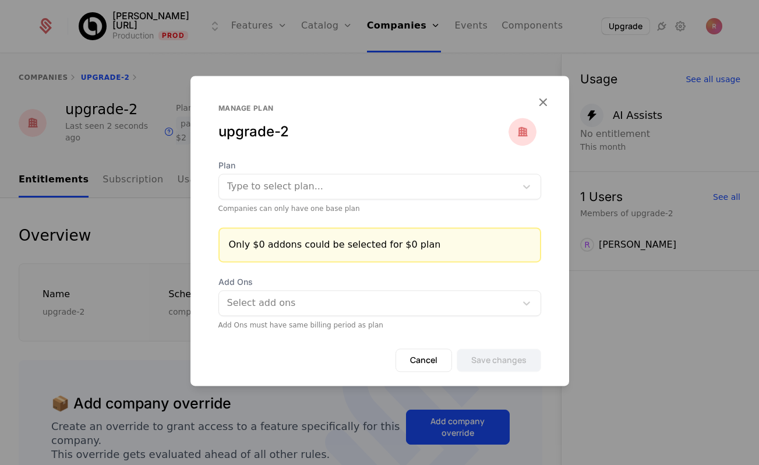
click at [307, 58] on div at bounding box center [379, 232] width 759 height 465
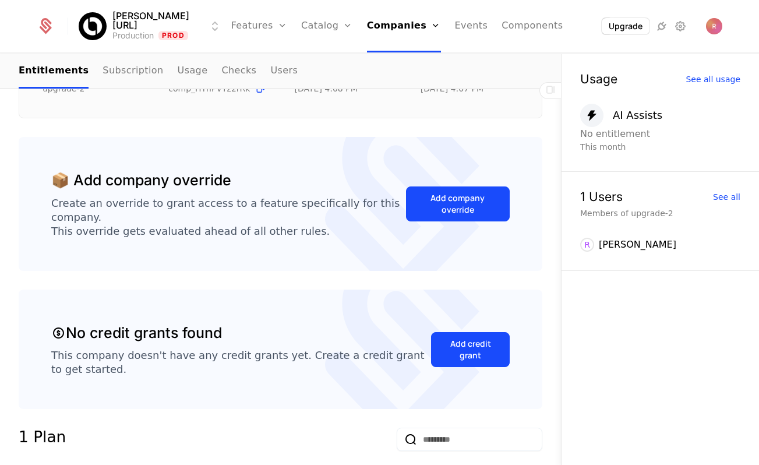
scroll to position [316, 0]
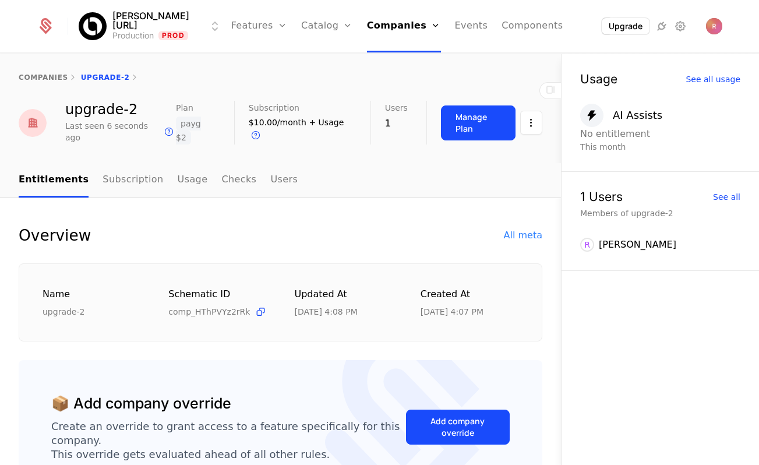
click at [178, 163] on link "Usage" at bounding box center [193, 180] width 30 height 34
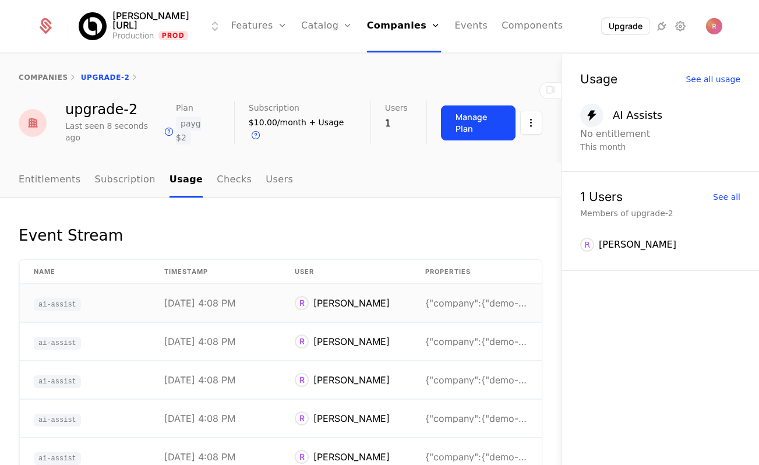
scroll to position [137, 0]
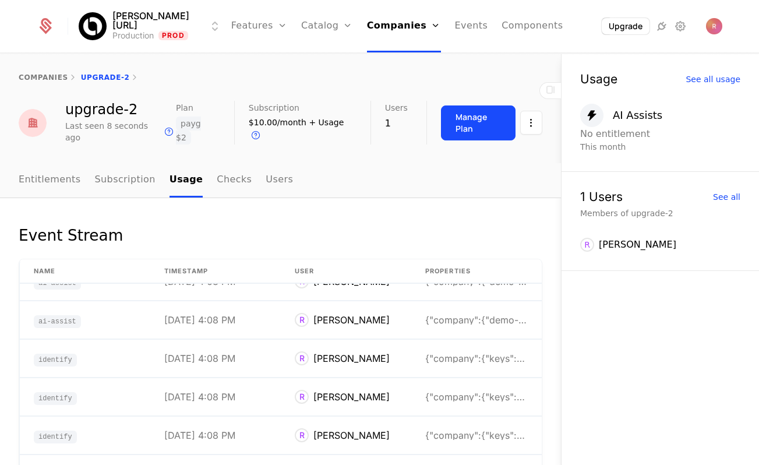
click at [51, 166] on link "Entitlements" at bounding box center [50, 180] width 62 height 34
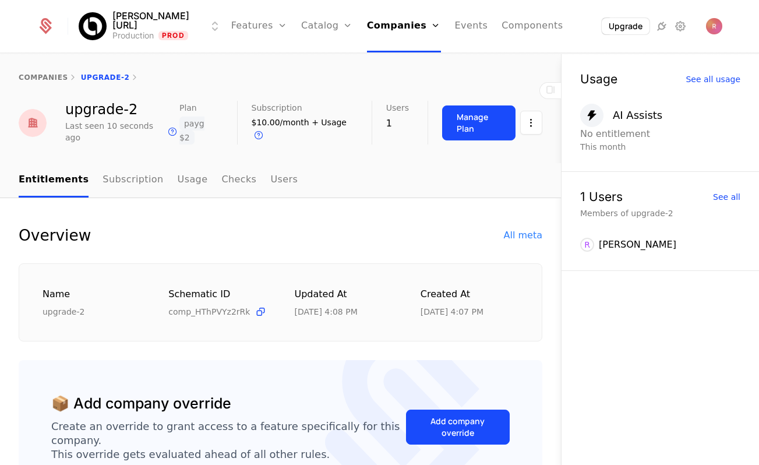
click at [477, 120] on div "Manage Plan" at bounding box center [479, 122] width 44 height 23
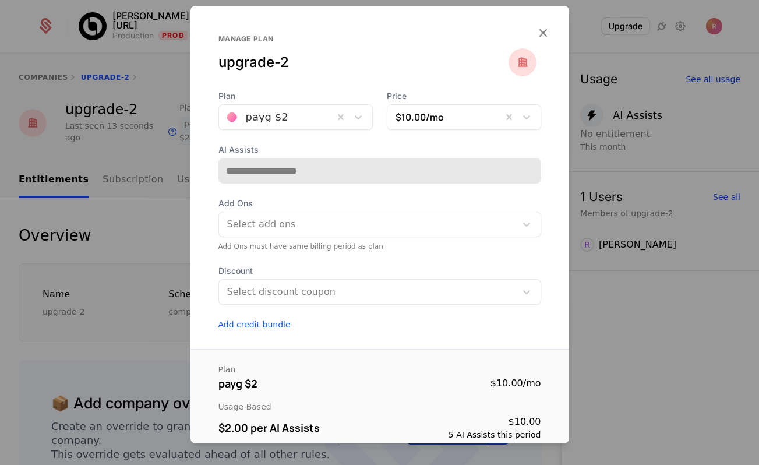
click at [296, 119] on div at bounding box center [276, 117] width 98 height 16
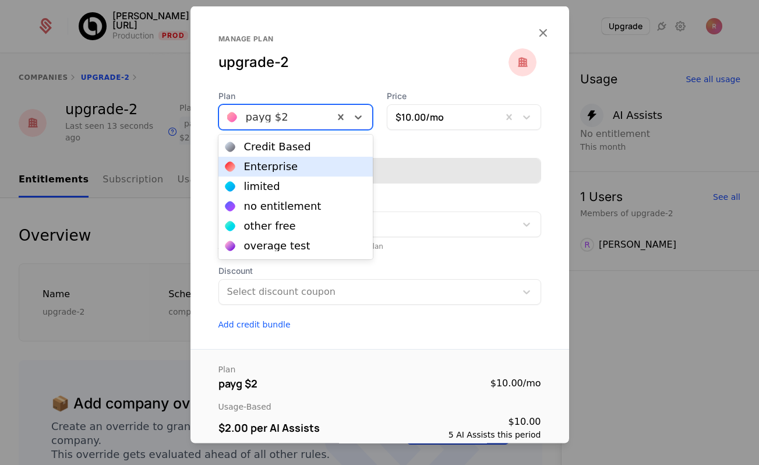
scroll to position [118, 0]
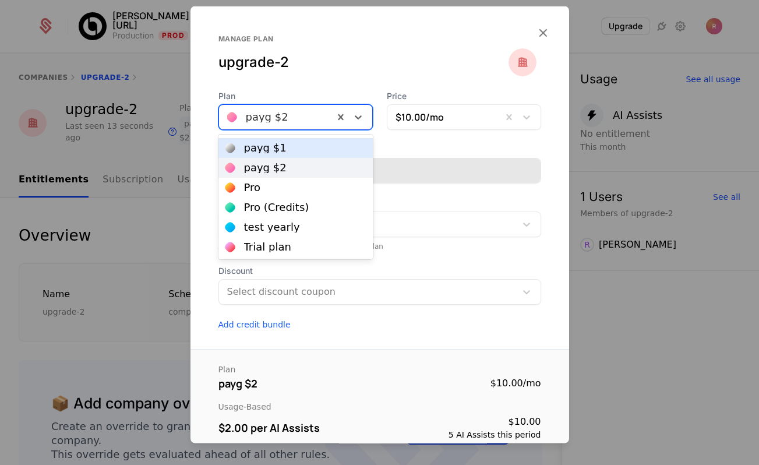
click at [291, 148] on div "payg $1" at bounding box center [296, 148] width 140 height 10
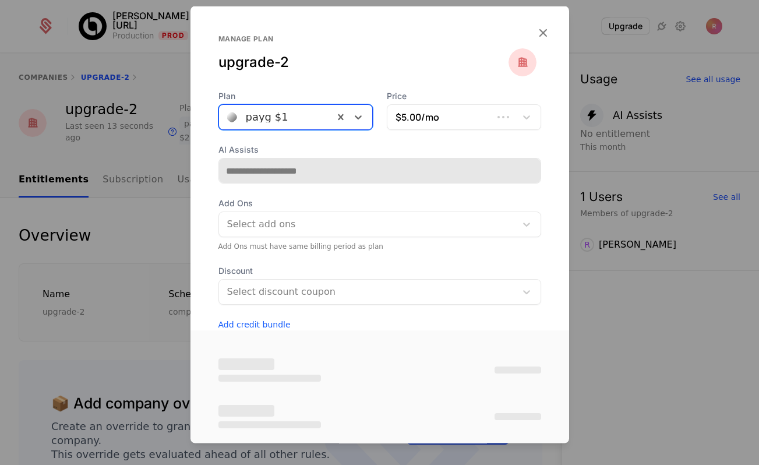
type input "**********"
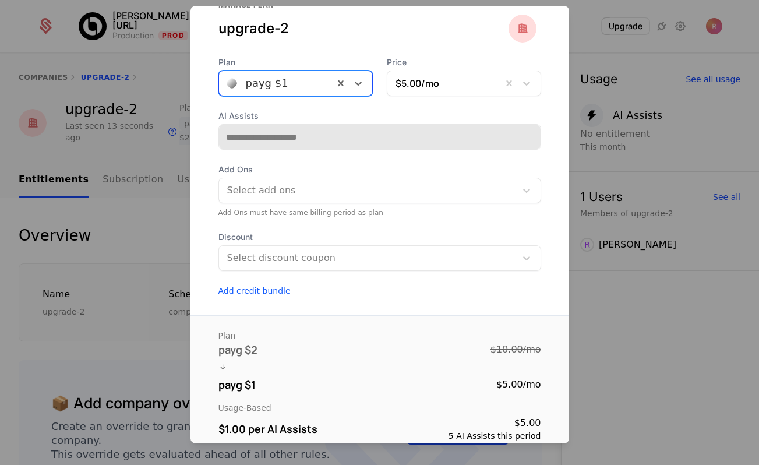
scroll to position [0, 0]
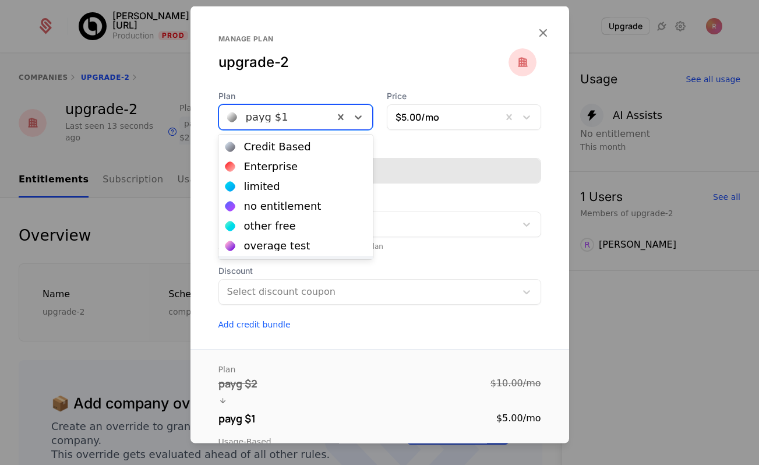
click at [267, 115] on div at bounding box center [276, 117] width 98 height 16
click at [277, 201] on div "no entitlement" at bounding box center [283, 206] width 78 height 10
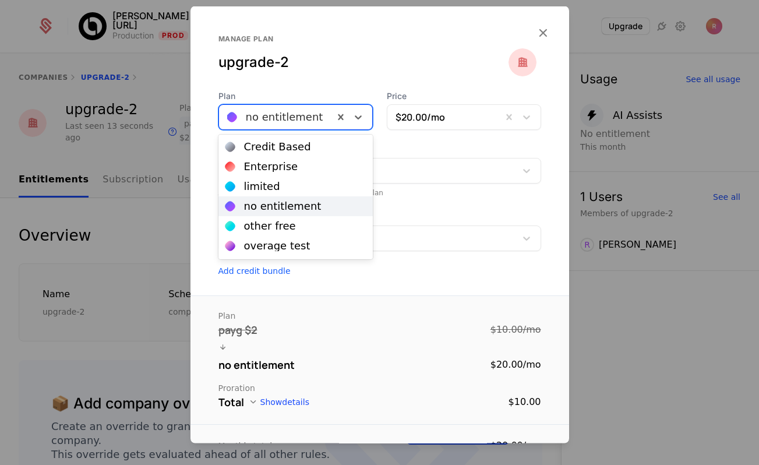
click at [285, 109] on div at bounding box center [276, 117] width 98 height 16
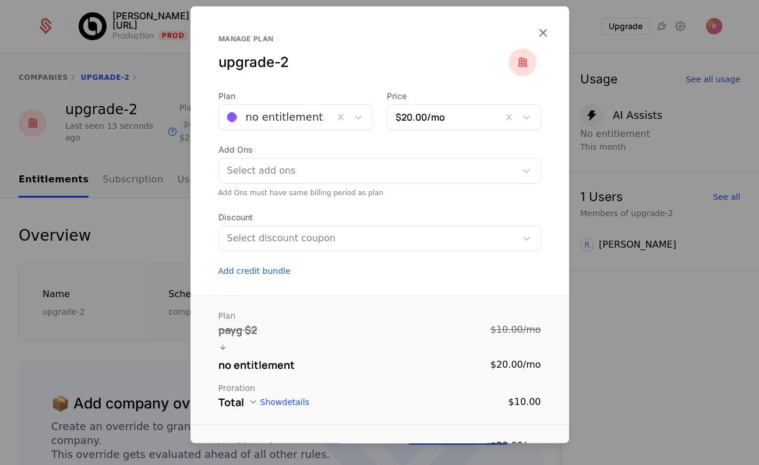
click at [409, 280] on form "Plan no entitlement Price $20.00 /mo Add Ons Select add ons Add Ons must have s…" at bounding box center [380, 339] width 379 height 499
click at [269, 132] on div "Plan no entitlement Price $20.00 /mo Add Ons Select add ons Add Ons must have s…" at bounding box center [380, 183] width 379 height 186
click at [279, 118] on div at bounding box center [276, 117] width 98 height 16
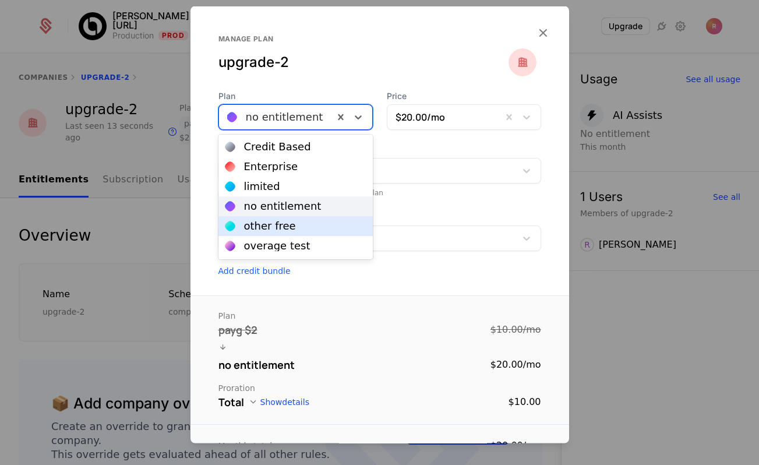
click at [271, 231] on div "other free" at bounding box center [270, 226] width 52 height 10
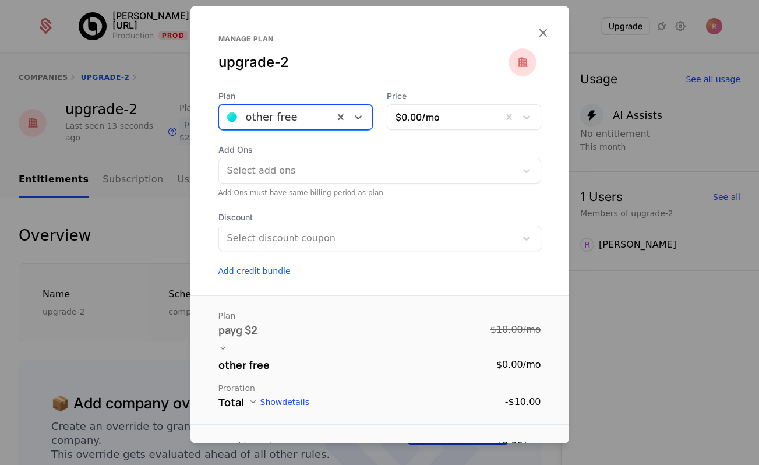
click at [294, 127] on div "other free" at bounding box center [296, 117] width 154 height 26
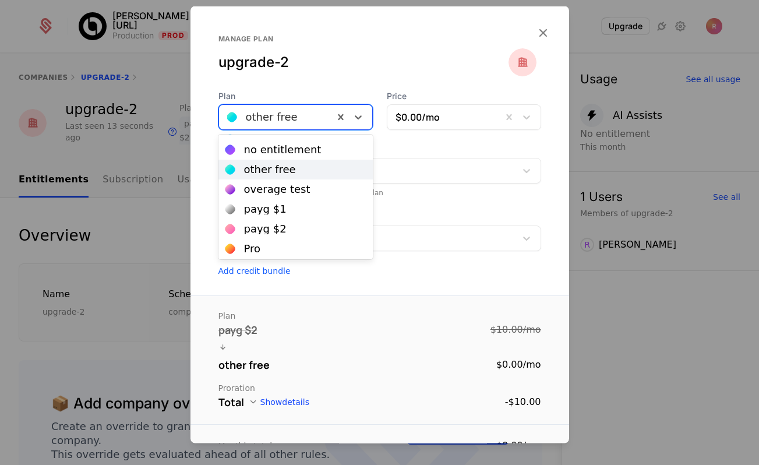
scroll to position [76, 0]
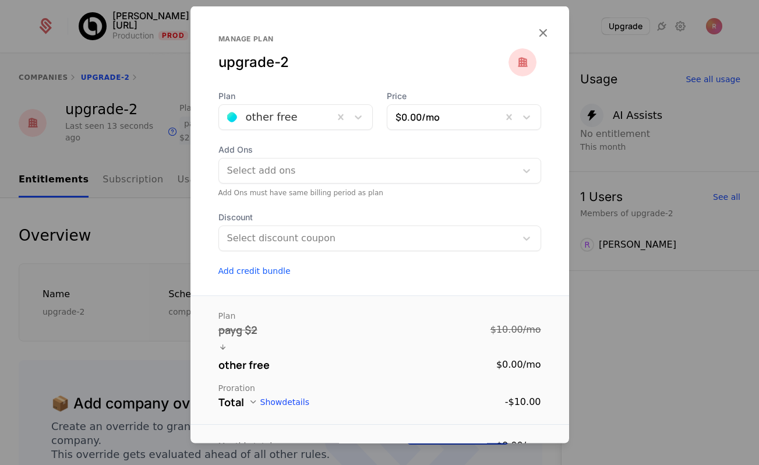
click at [361, 281] on form "Plan other free Price $0.00 /mo Add Ons Select add ons Add Ons must have same b…" at bounding box center [380, 351] width 379 height 522
click at [140, 217] on div at bounding box center [379, 232] width 759 height 465
